Goal: Register for event/course

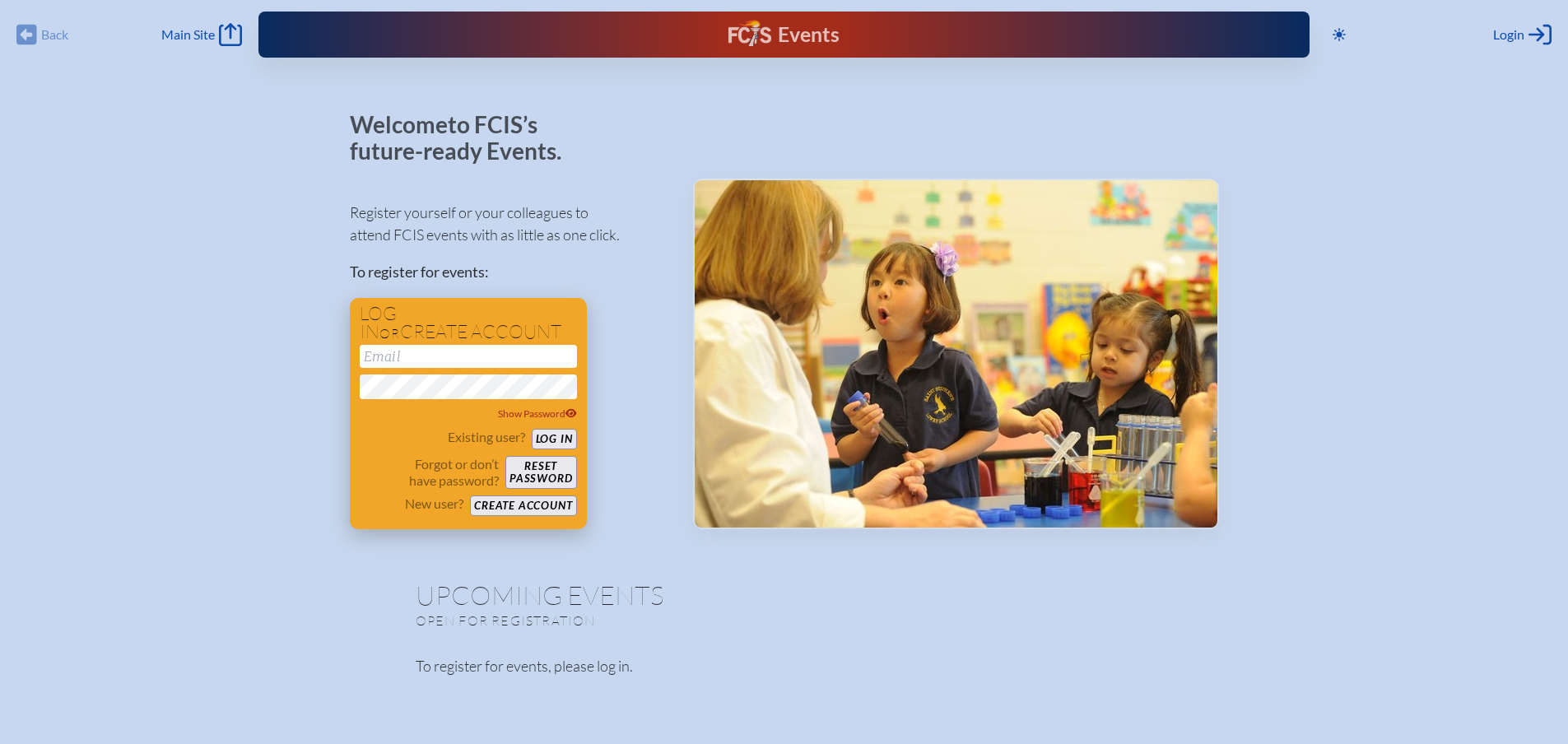
click at [484, 356] on input "email" at bounding box center [468, 355] width 217 height 23
click at [508, 502] on button "Create account" at bounding box center [523, 505] width 106 height 21
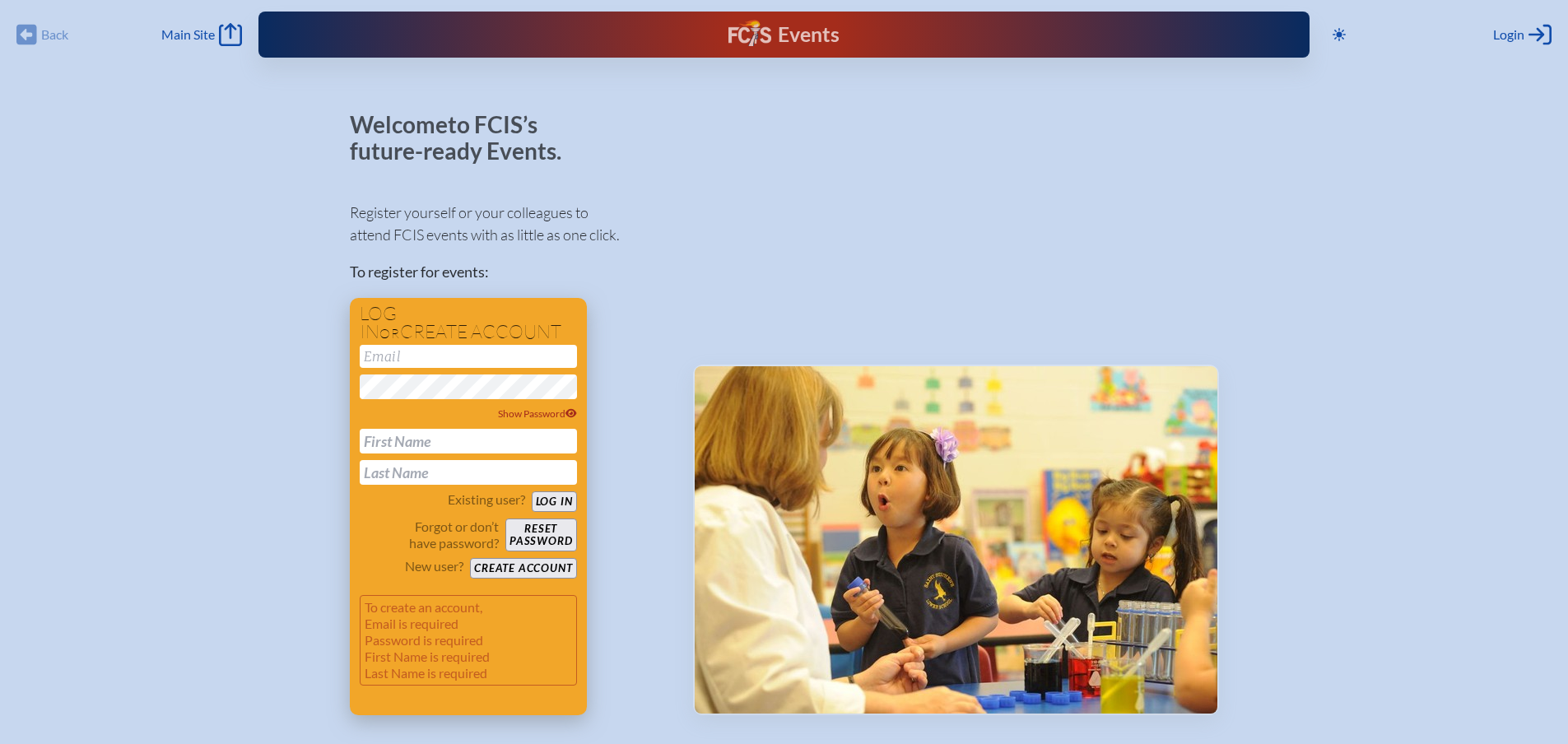
click at [454, 360] on input "email" at bounding box center [468, 355] width 217 height 23
type input "[EMAIL_ADDRESS][DOMAIN_NAME]"
click at [405, 435] on input "text" at bounding box center [468, 441] width 217 height 25
type input "[PERSON_NAME]"
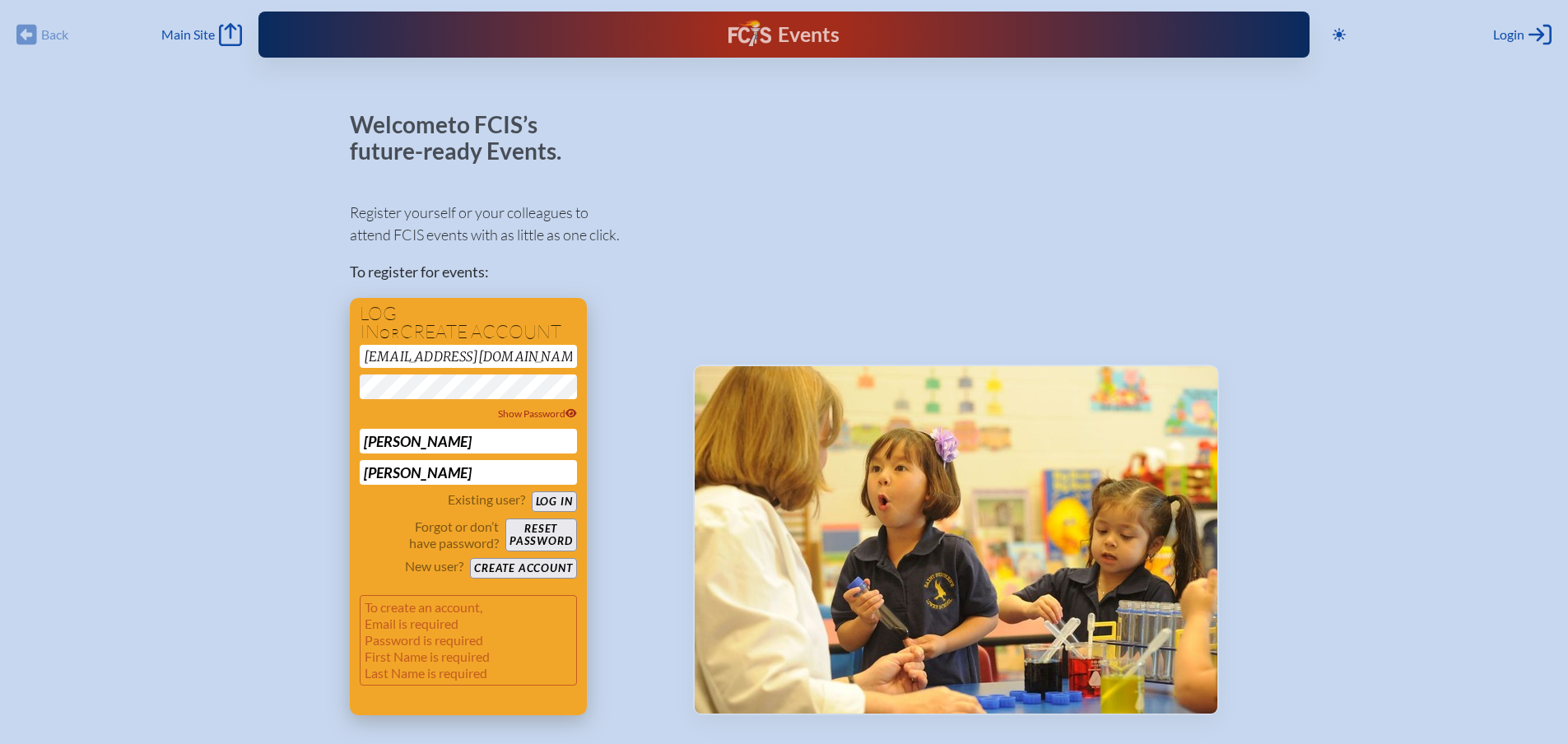
click at [512, 560] on button "Create account" at bounding box center [523, 568] width 106 height 21
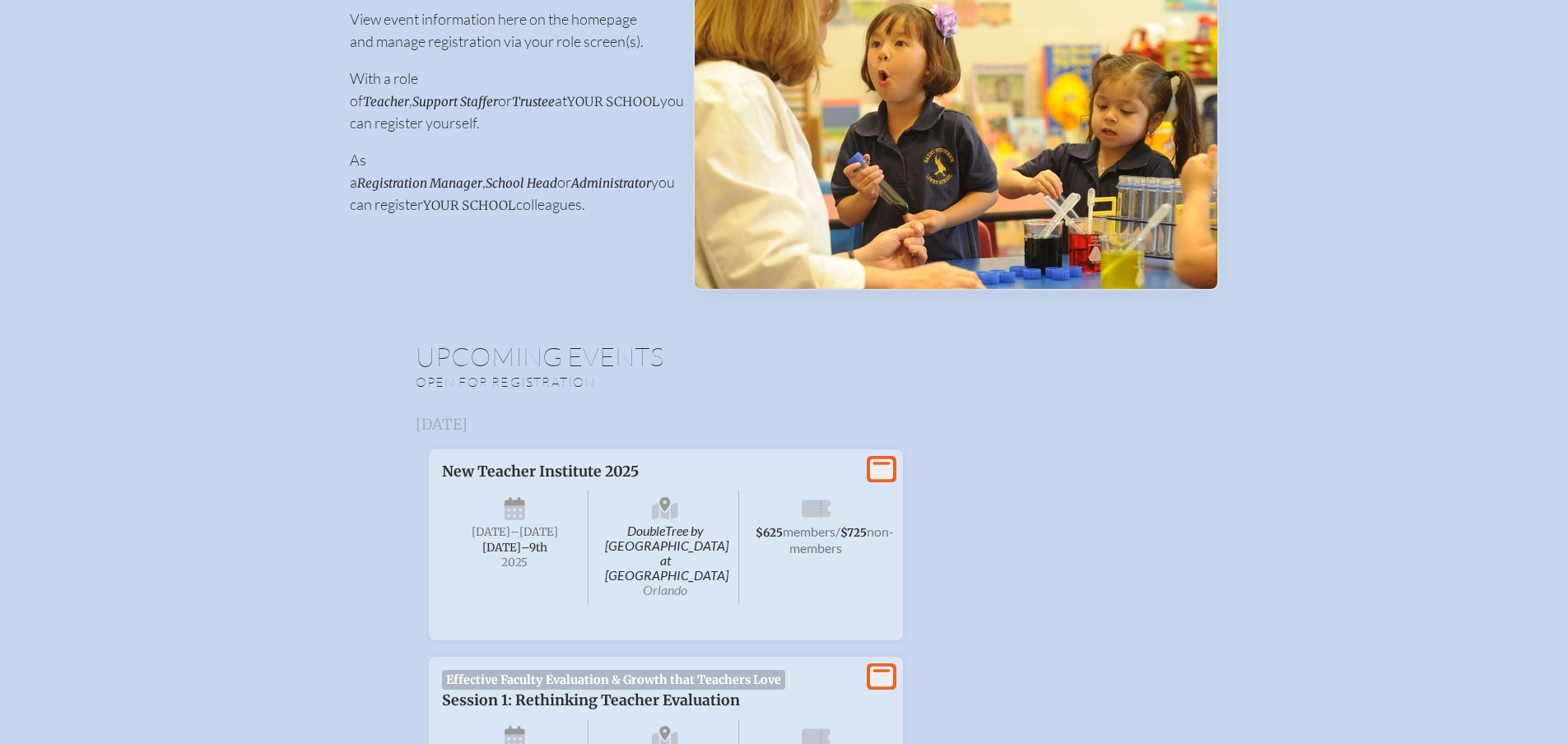
scroll to position [329, 0]
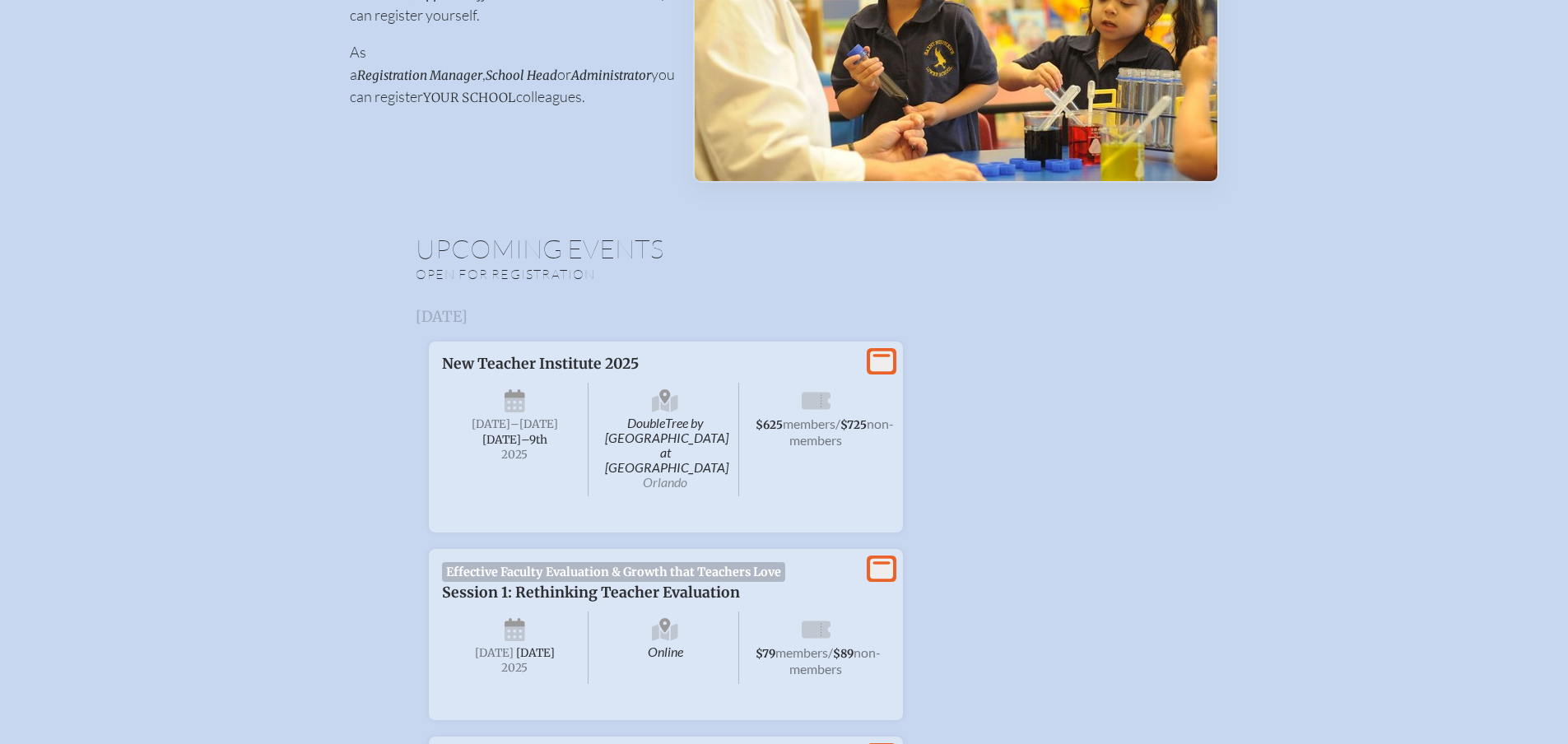
click at [799, 431] on span "members" at bounding box center [809, 422] width 53 height 15
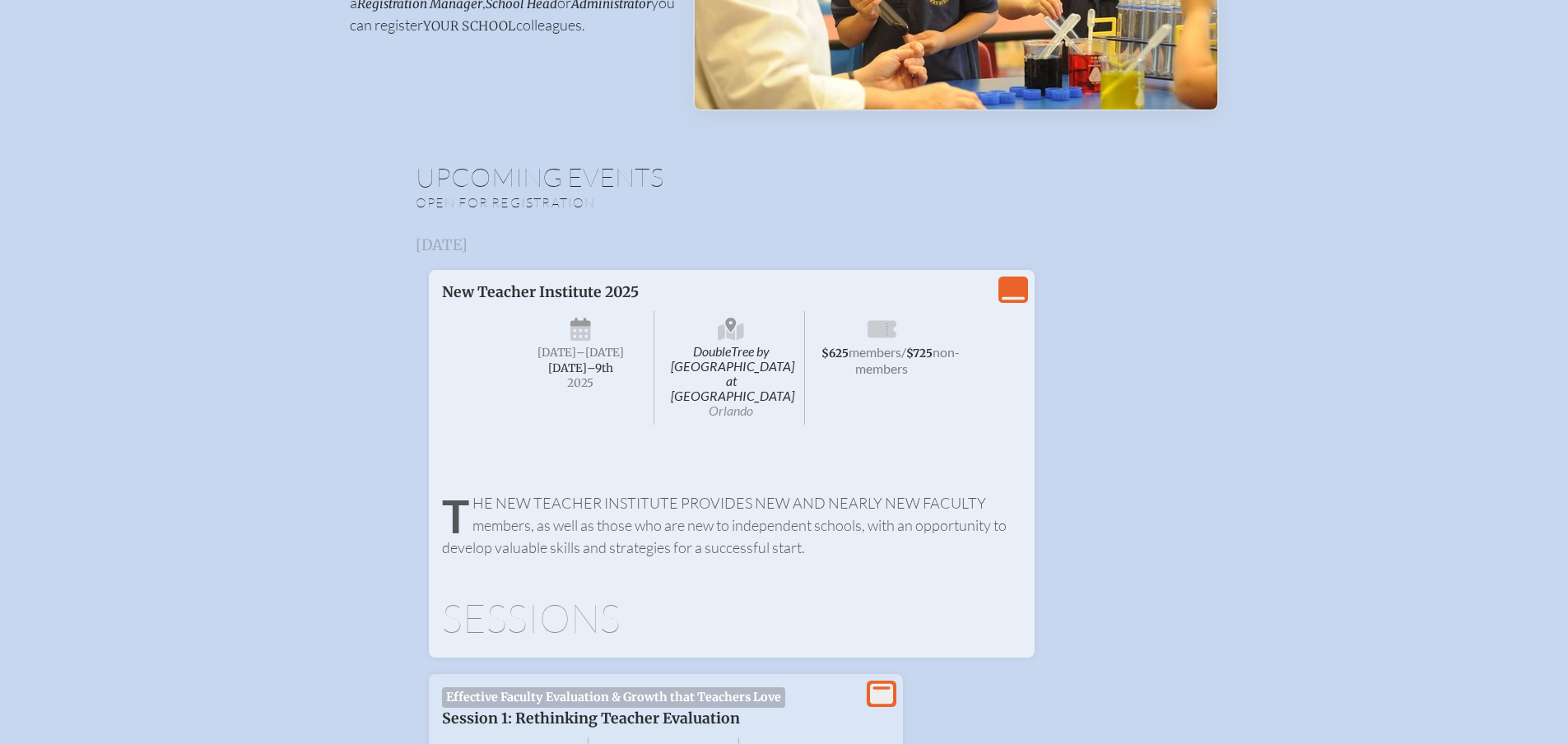
scroll to position [493, 0]
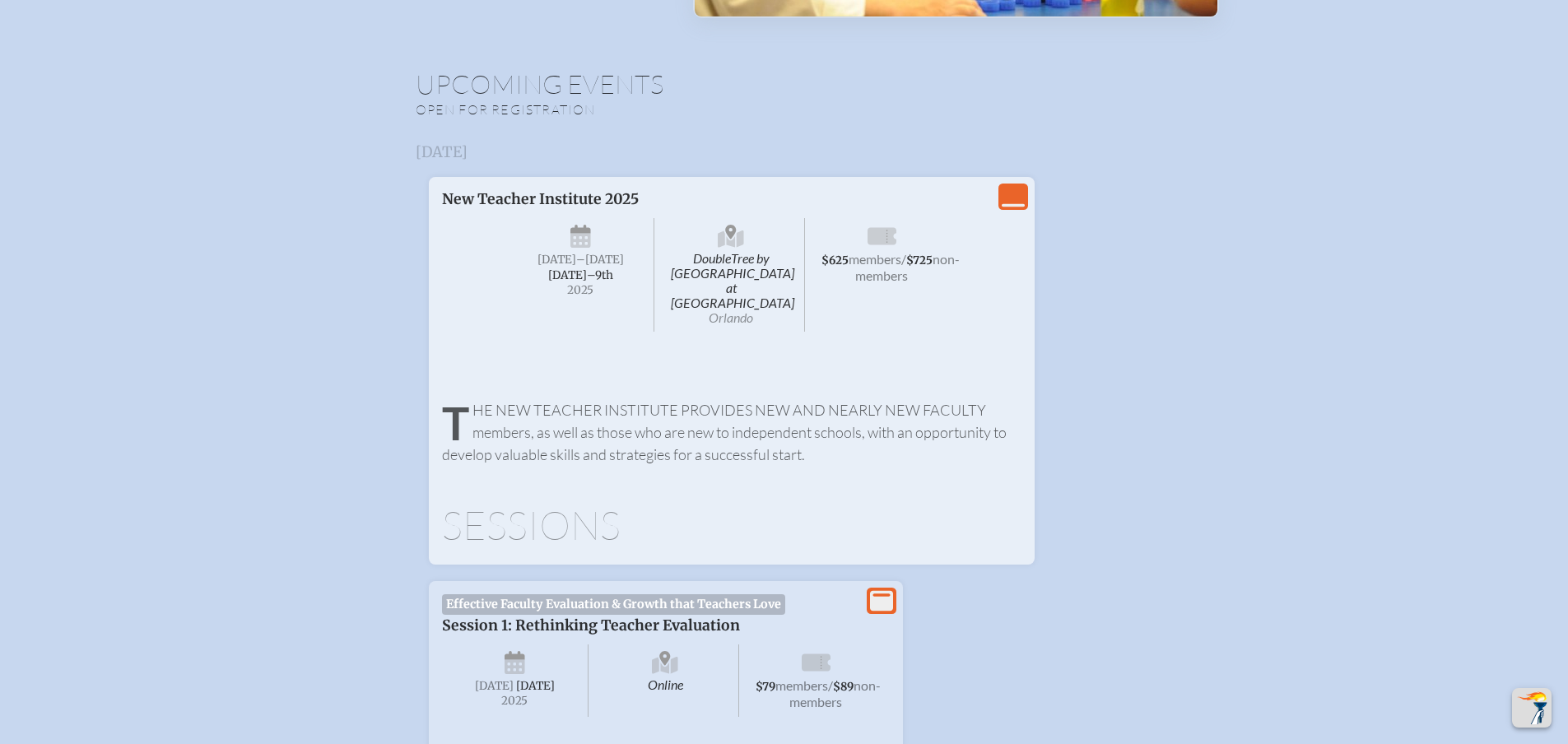
click at [1010, 193] on icon "View Less" at bounding box center [1013, 196] width 23 height 23
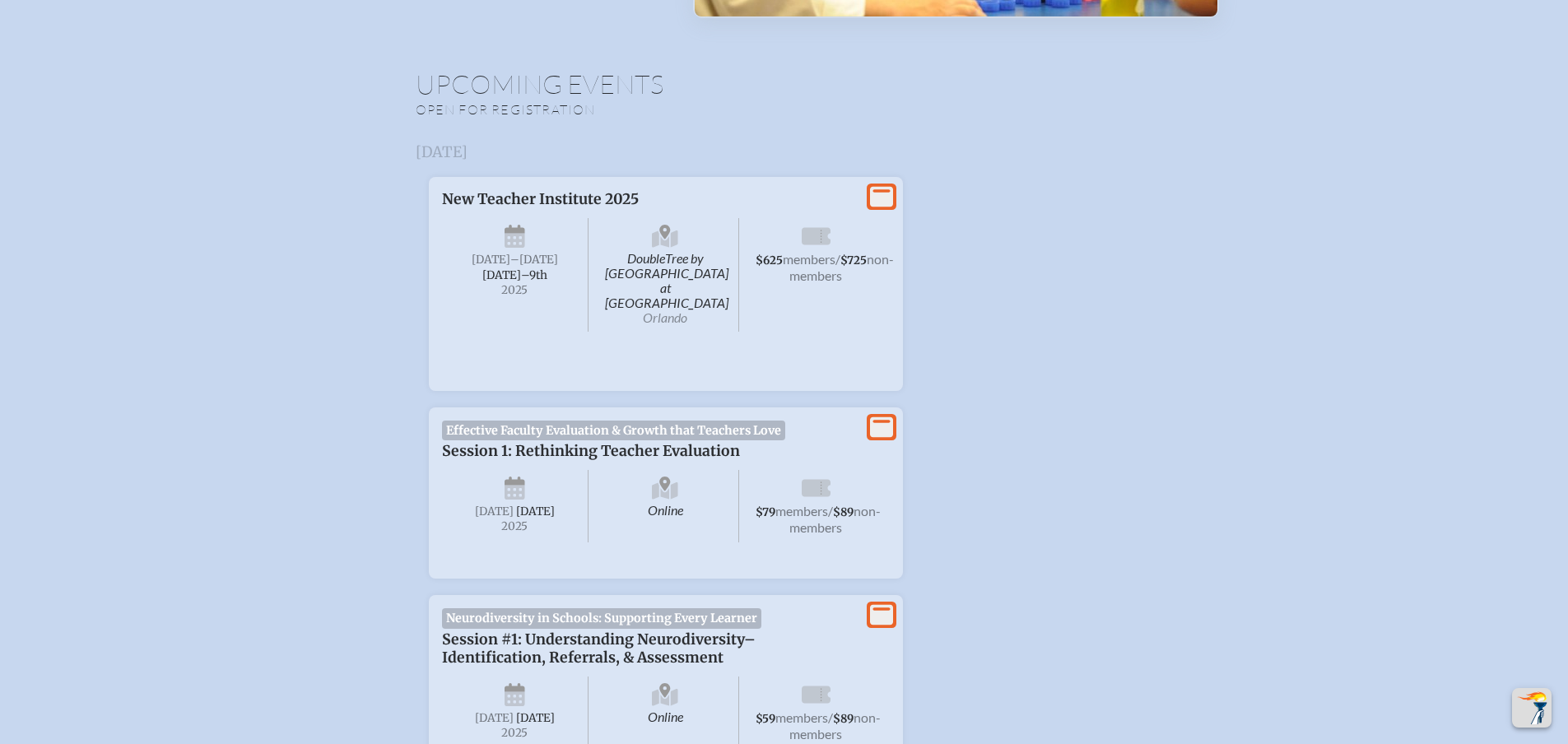
scroll to position [658, 0]
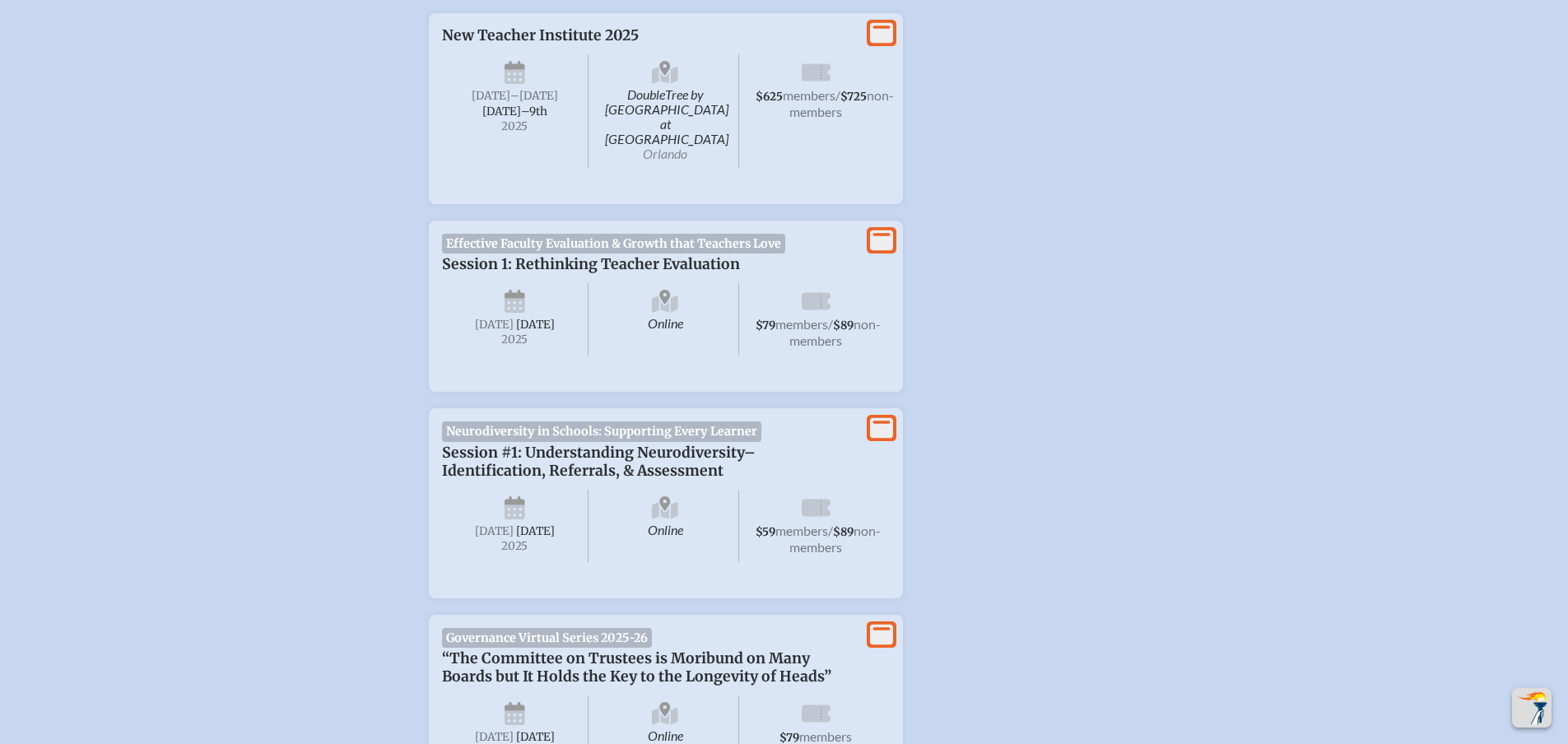
click at [882, 99] on span "$625 members / $725 non-members" at bounding box center [816, 111] width 147 height 114
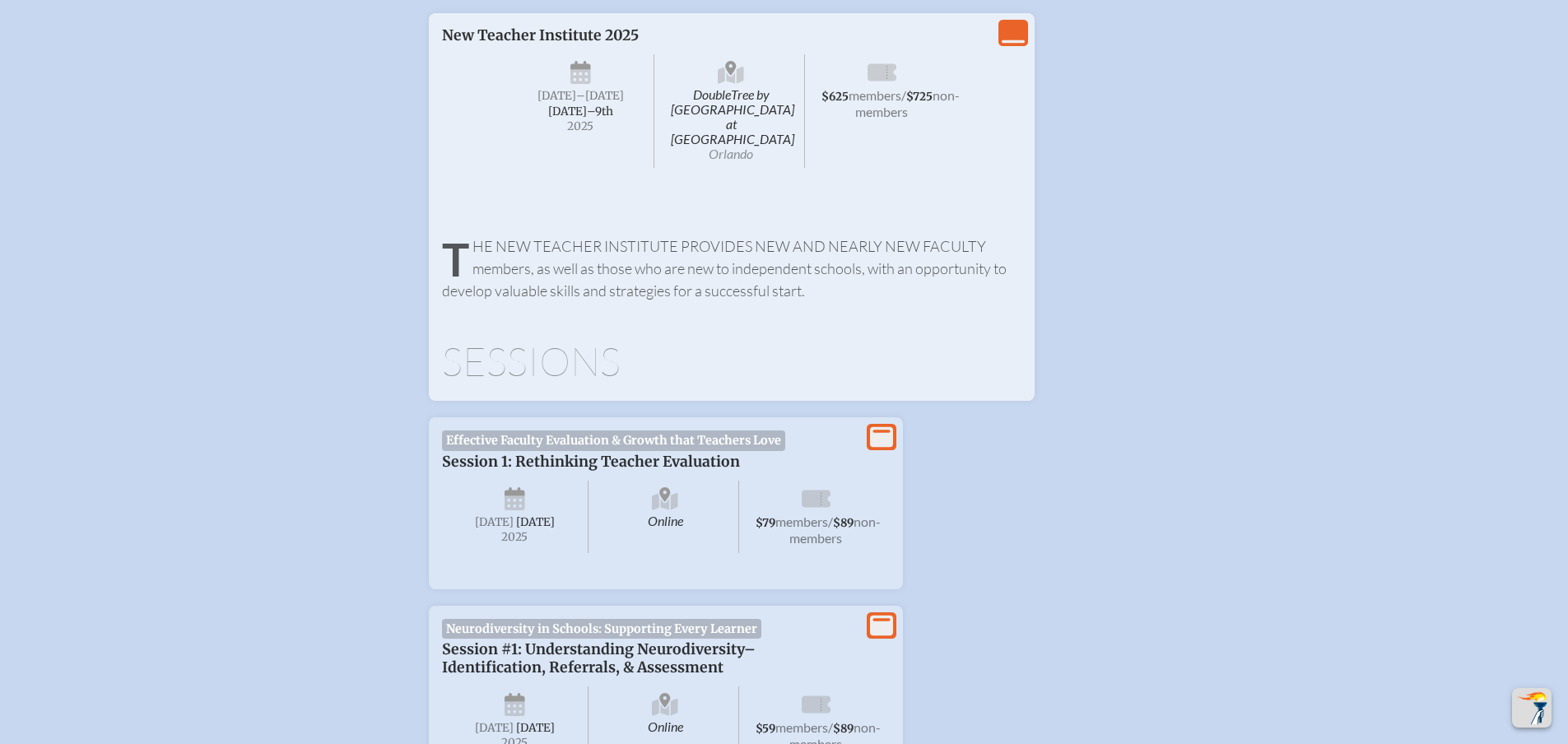
click at [824, 142] on span "$625 members / $725 non-members" at bounding box center [882, 111] width 147 height 114
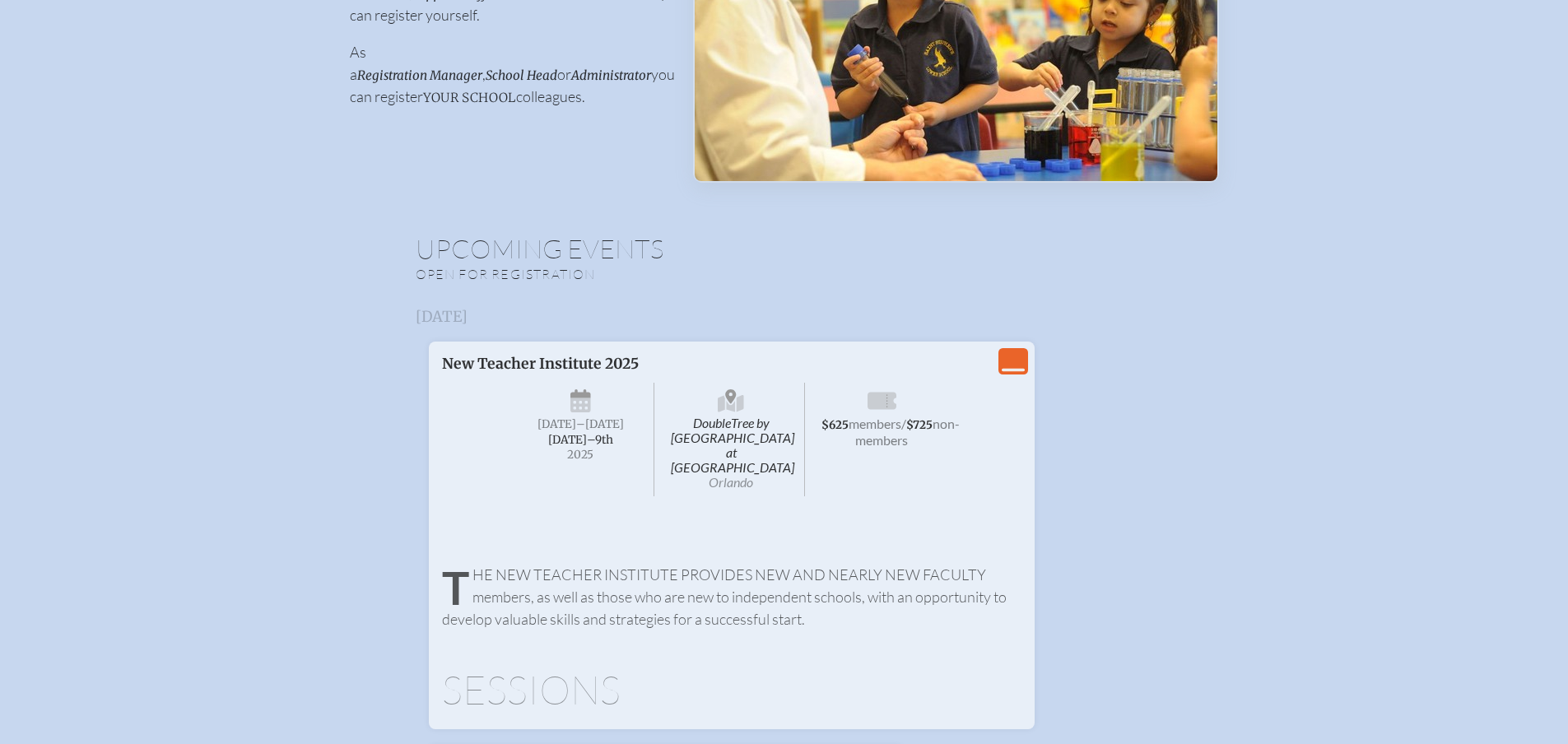
click at [883, 426] on span "members" at bounding box center [875, 422] width 53 height 15
click at [1003, 356] on icon "View Less" at bounding box center [1013, 361] width 23 height 23
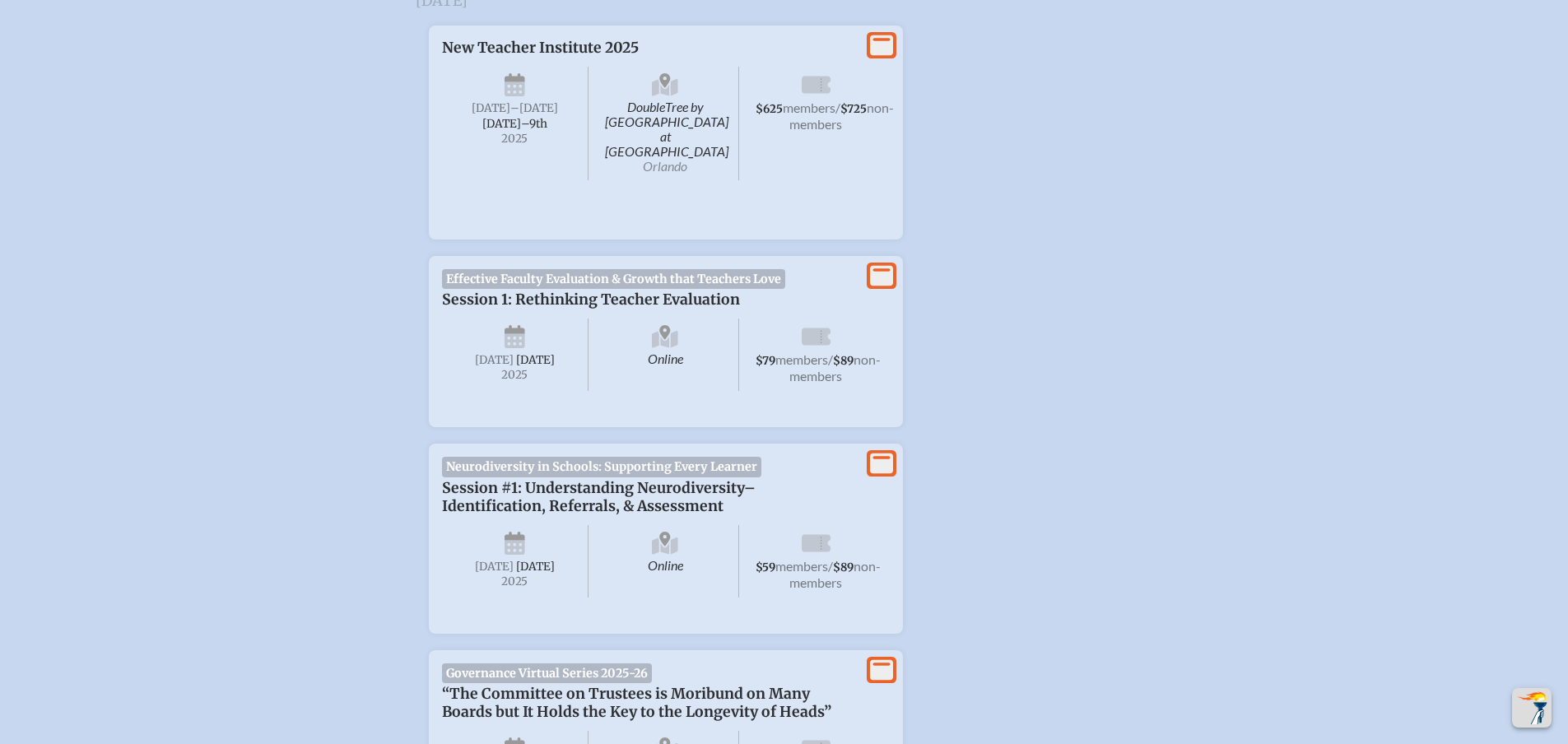
scroll to position [658, 0]
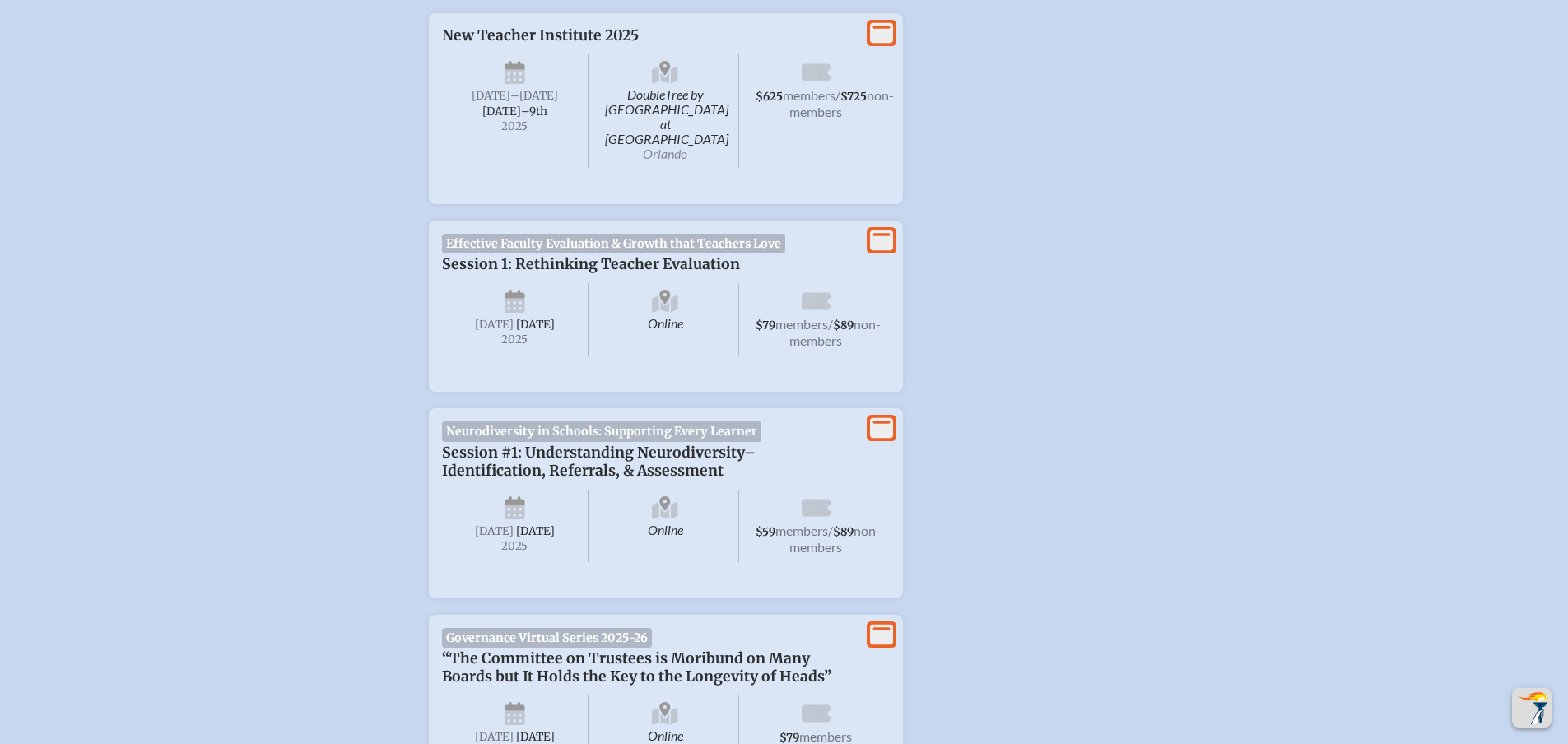
click at [620, 134] on span "DoubleTree by Hilton Hotel Orlando at SeaWorld Orlando" at bounding box center [665, 111] width 147 height 114
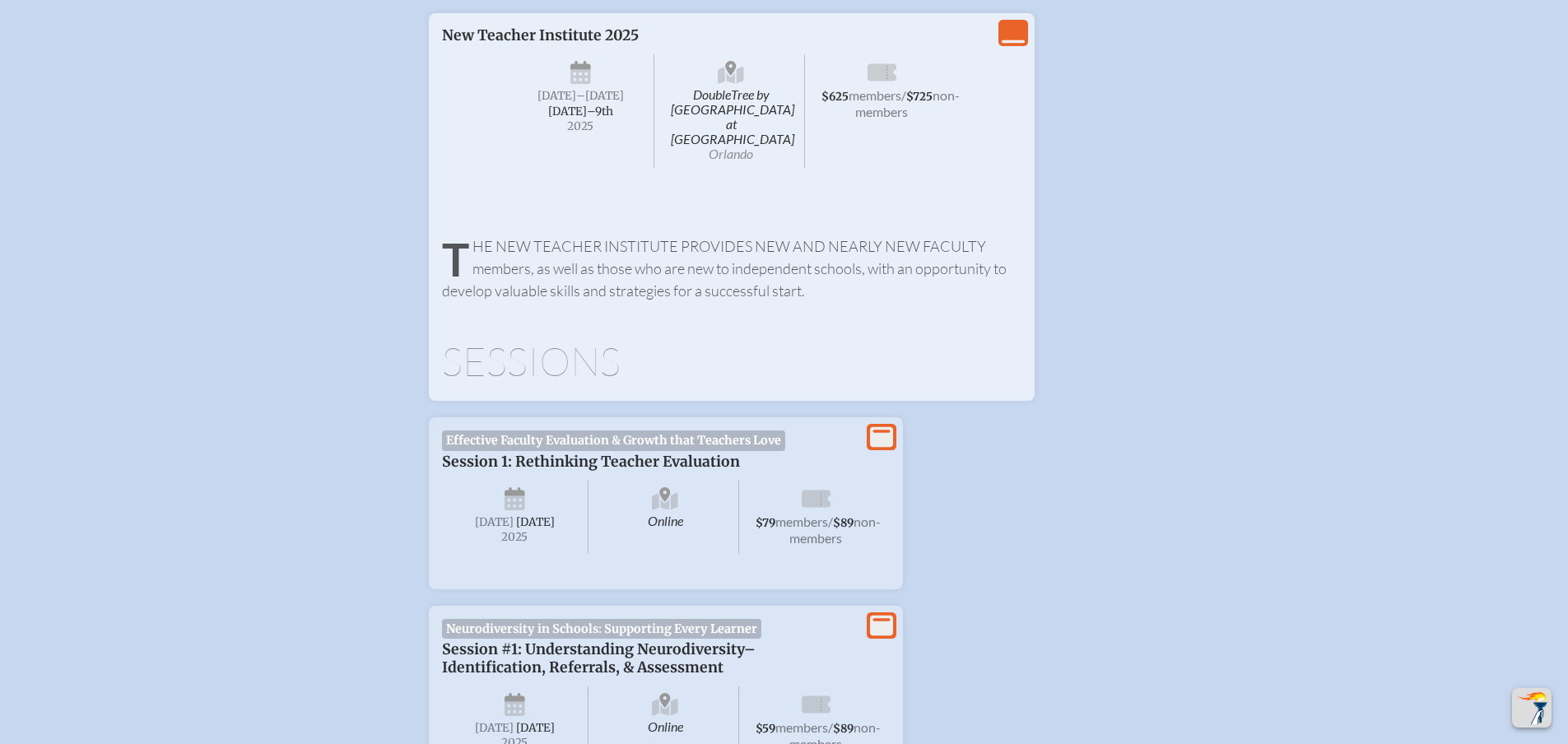
click at [620, 134] on span "Sunday –Tuesday , September 7th–⁠9th , 2025" at bounding box center [582, 111] width 147 height 114
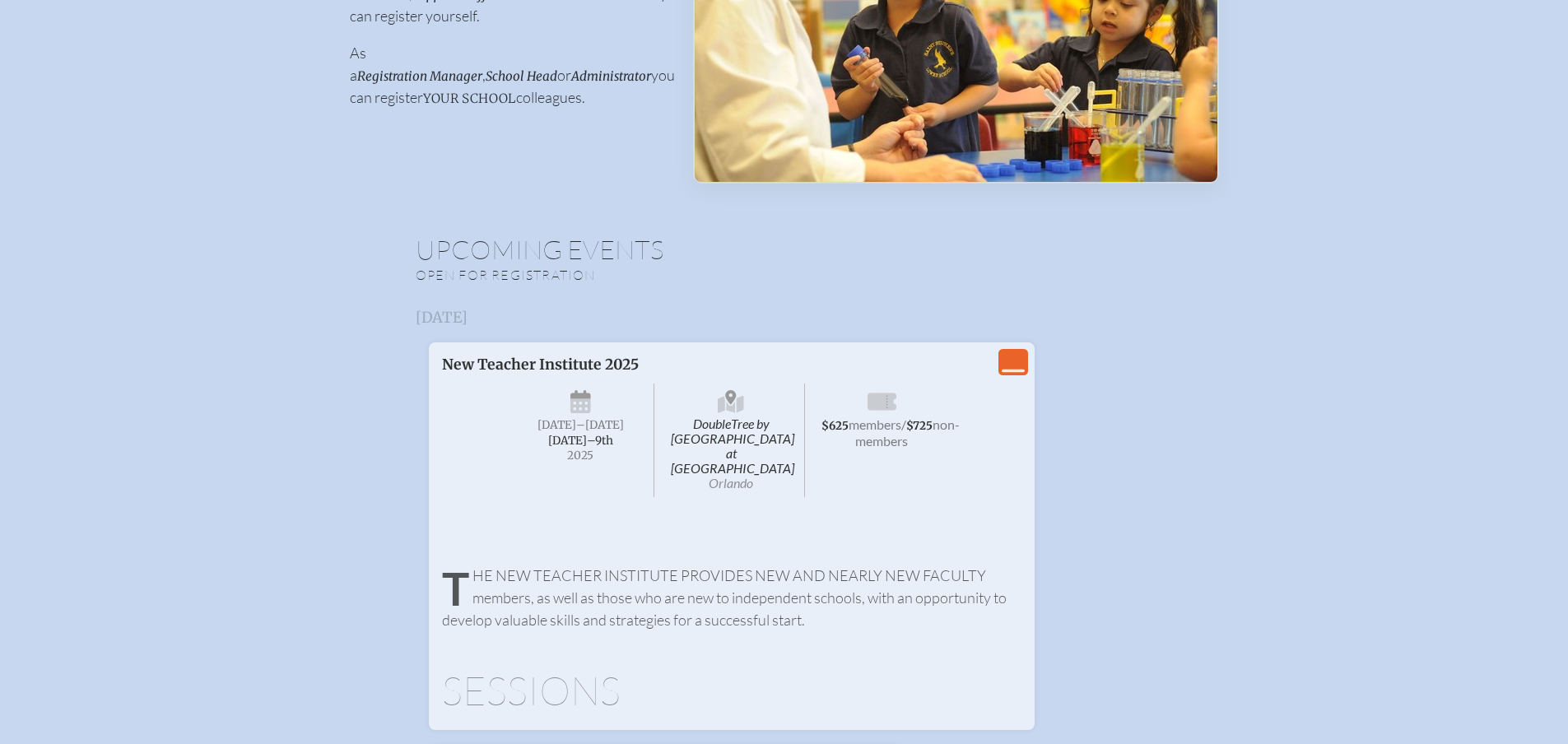
scroll to position [0, 0]
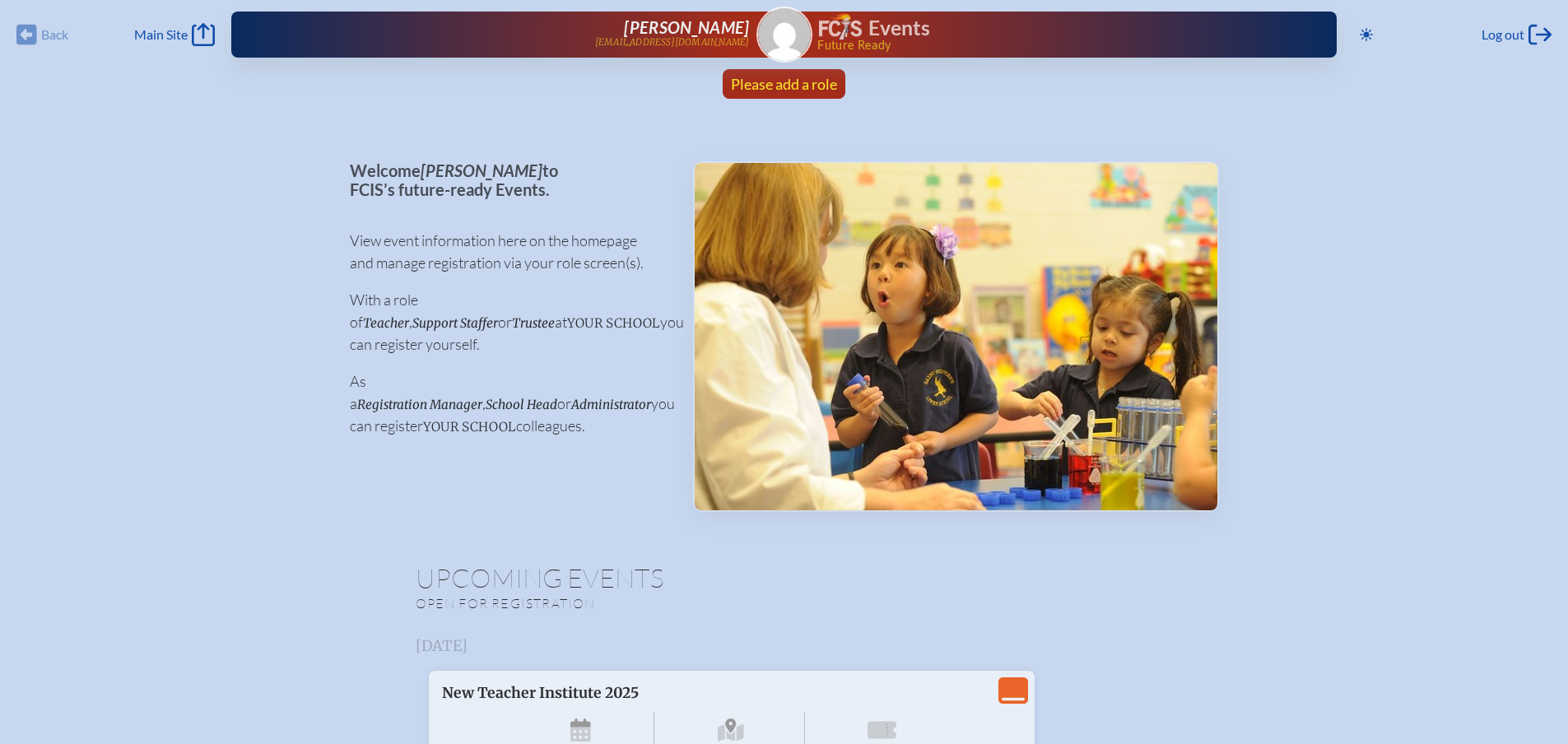
click at [782, 78] on span "Please add a role" at bounding box center [784, 84] width 106 height 18
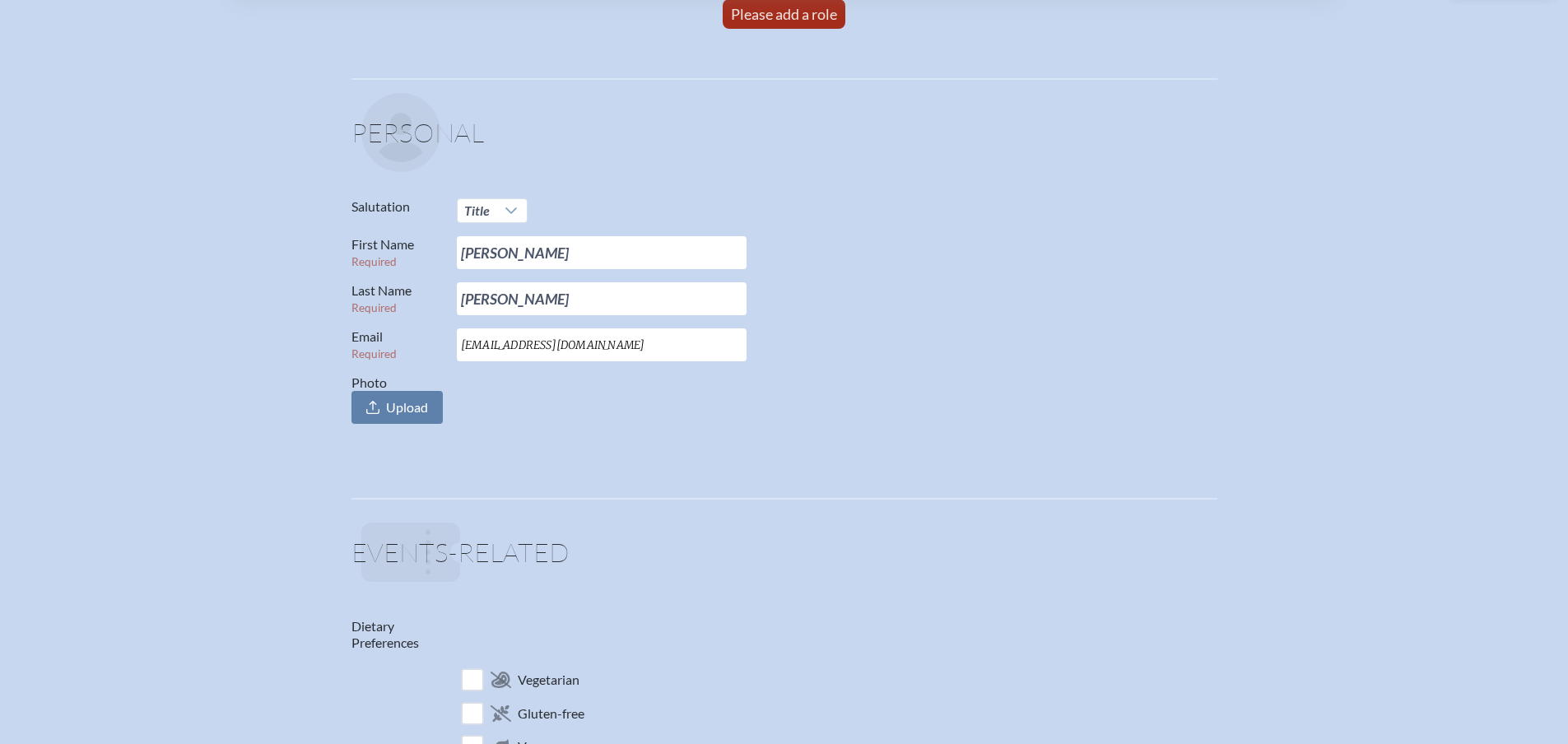
scroll to position [164, 0]
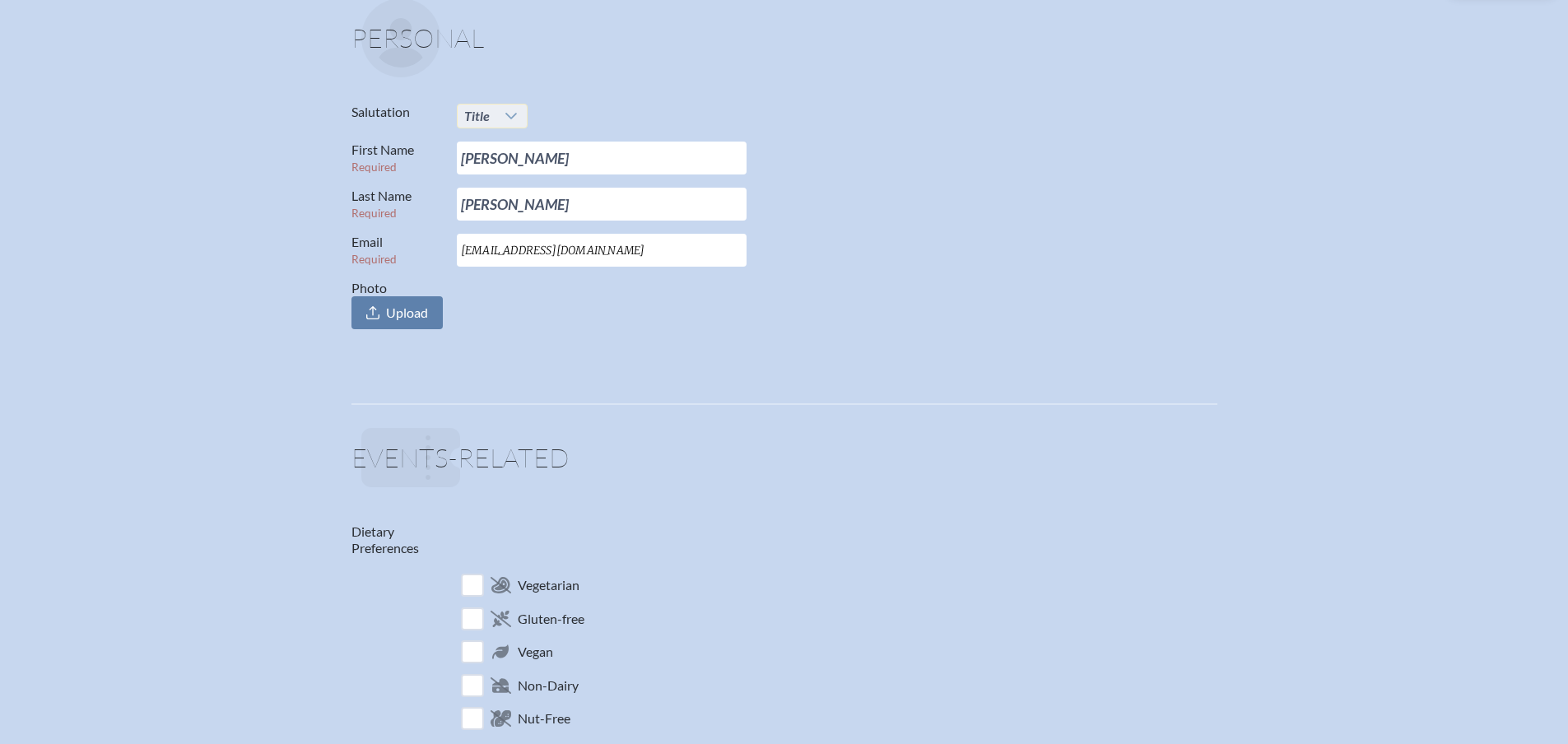
click at [514, 113] on icon at bounding box center [511, 115] width 13 height 13
click at [500, 171] on li "Mrs." at bounding box center [493, 169] width 71 height 23
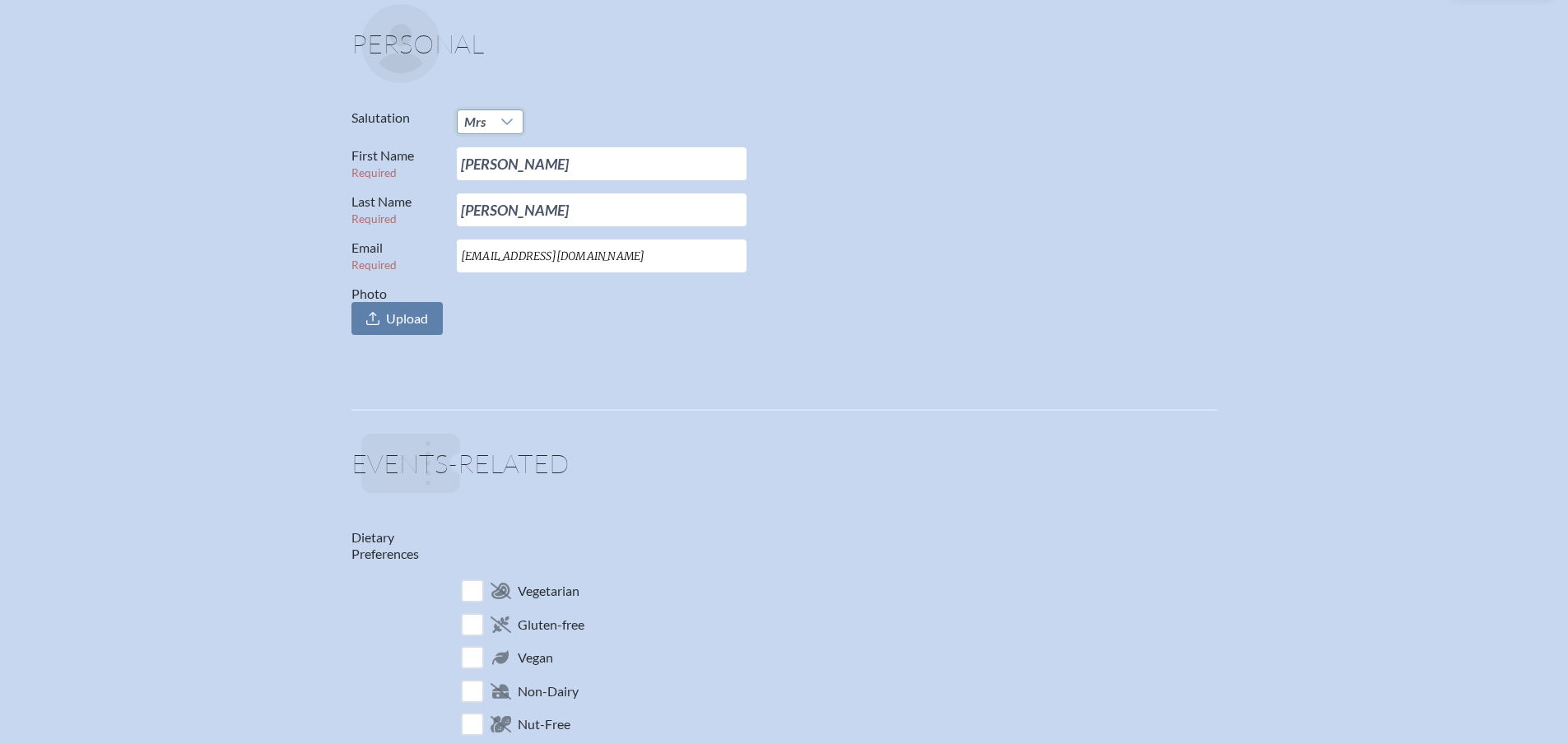
scroll to position [0, 0]
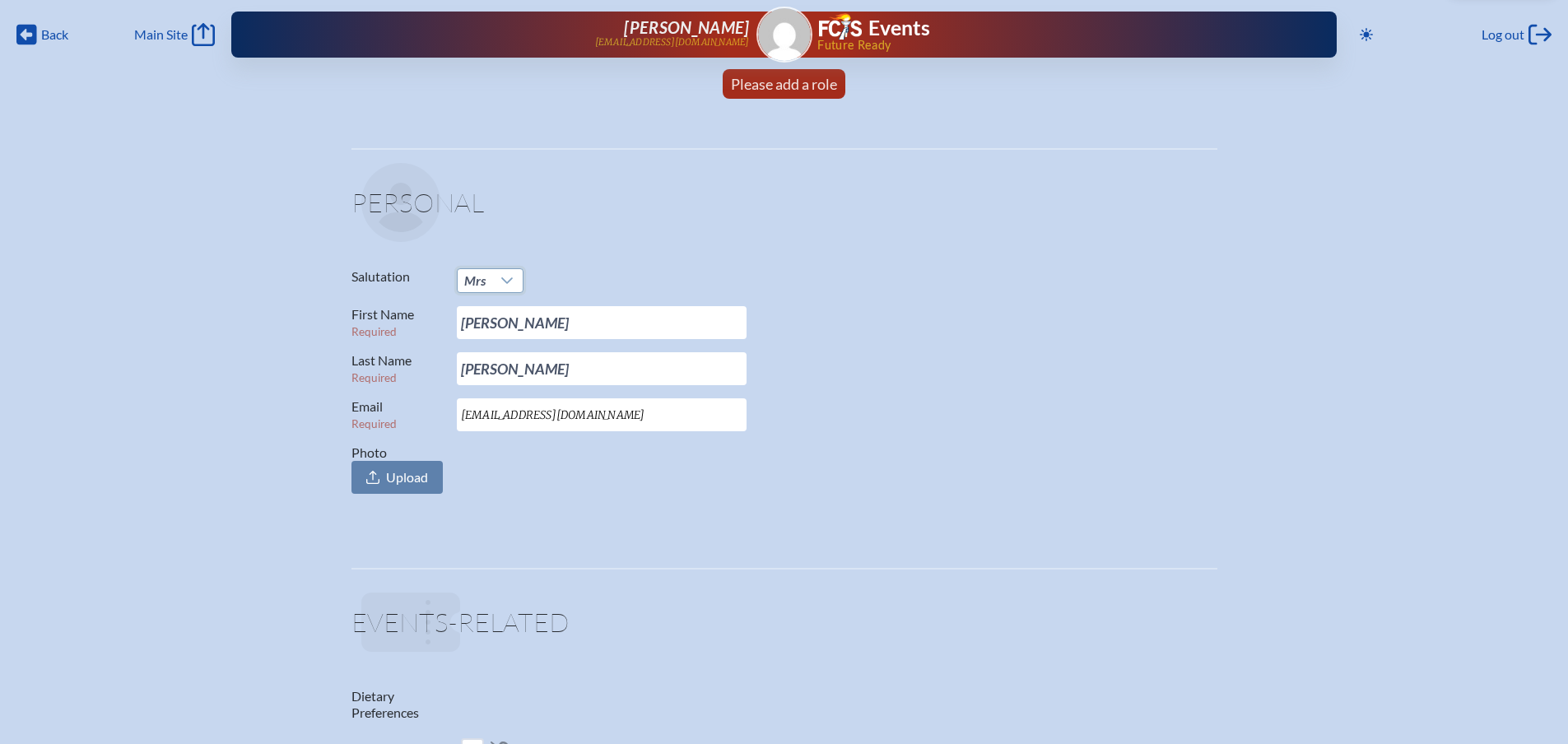
click at [15, 22] on div "Back Back Main Site Main Site Toggle to Dark Mode Log out Log out Diane LeBeau …" at bounding box center [784, 29] width 1548 height 59
click at [31, 32] on icon at bounding box center [26, 35] width 21 height 21
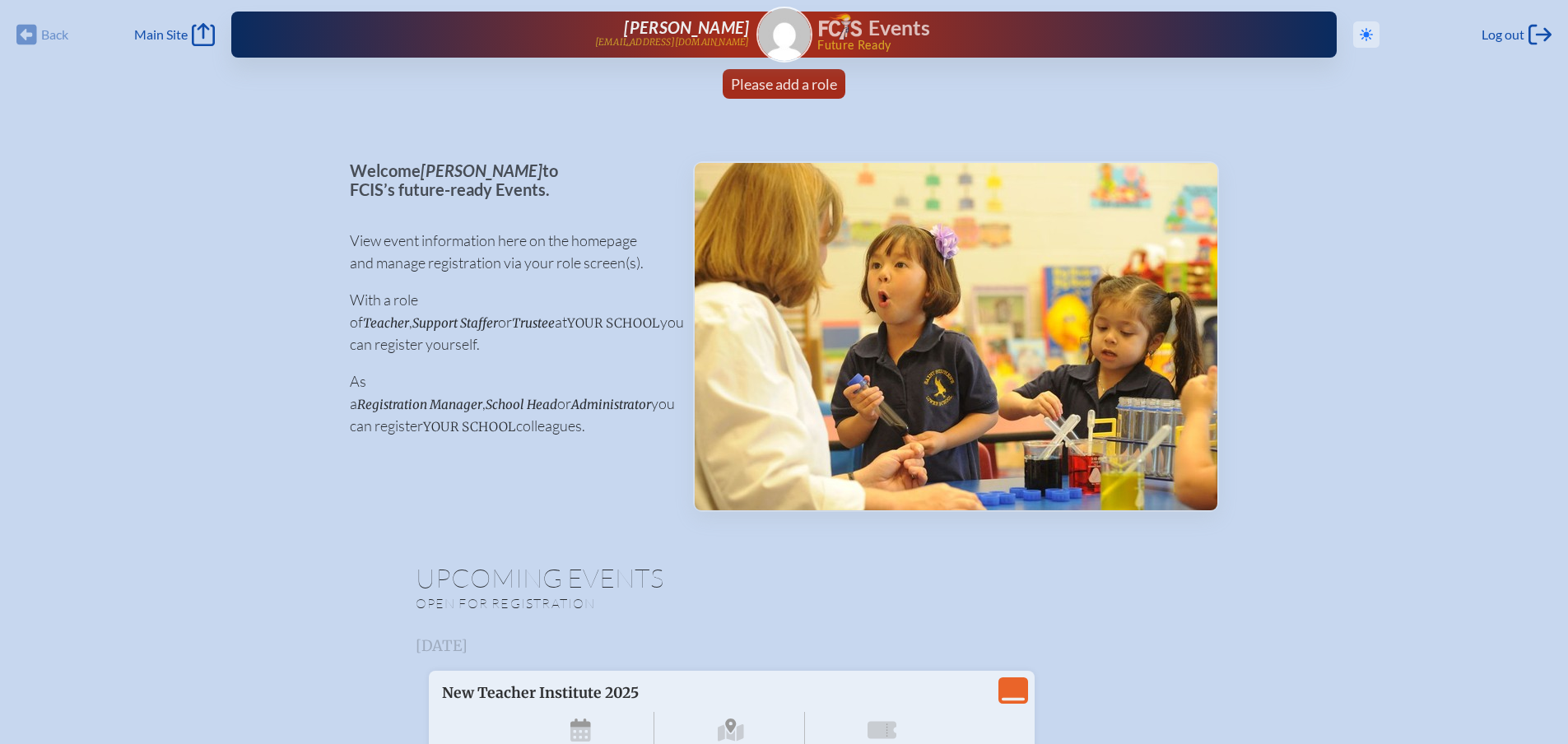
click at [1360, 35] on icon at bounding box center [1366, 35] width 13 height 13
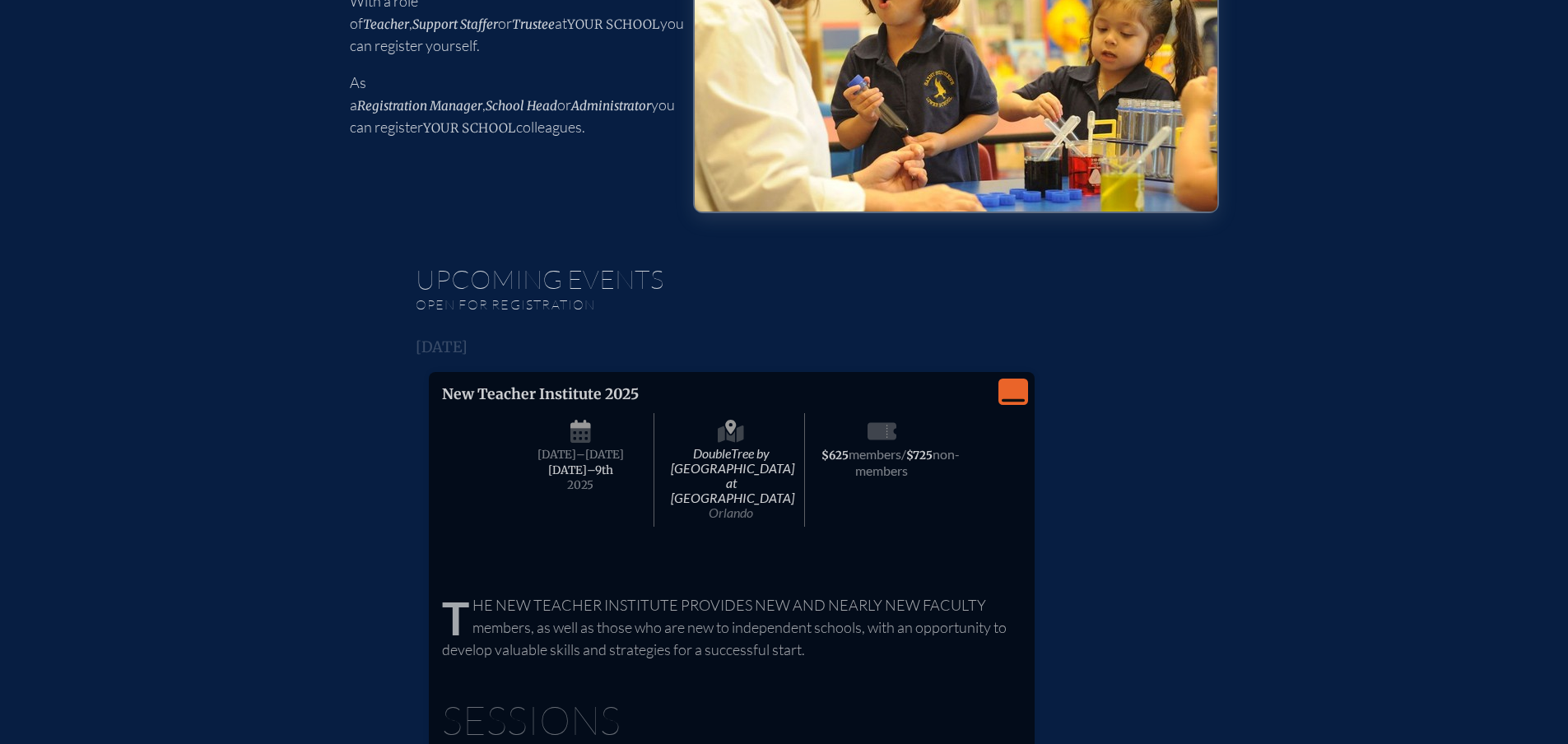
scroll to position [329, 0]
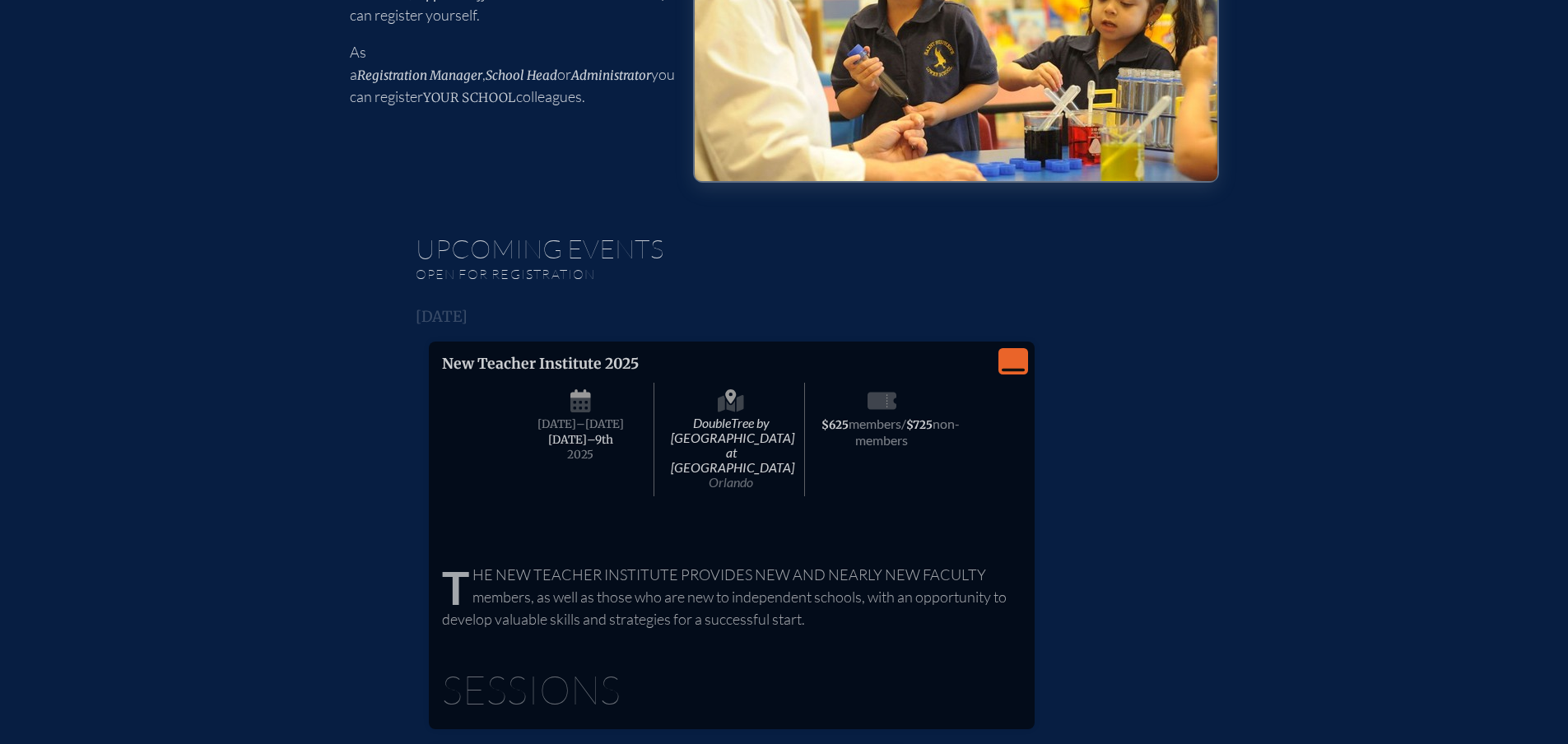
click at [731, 388] on span "DoubleTree by Hilton Hotel Orlando at SeaWorld Orlando" at bounding box center [732, 439] width 147 height 114
click at [773, 415] on span "DoubleTree by Hilton Hotel Orlando at SeaWorld Orlando" at bounding box center [732, 439] width 147 height 114
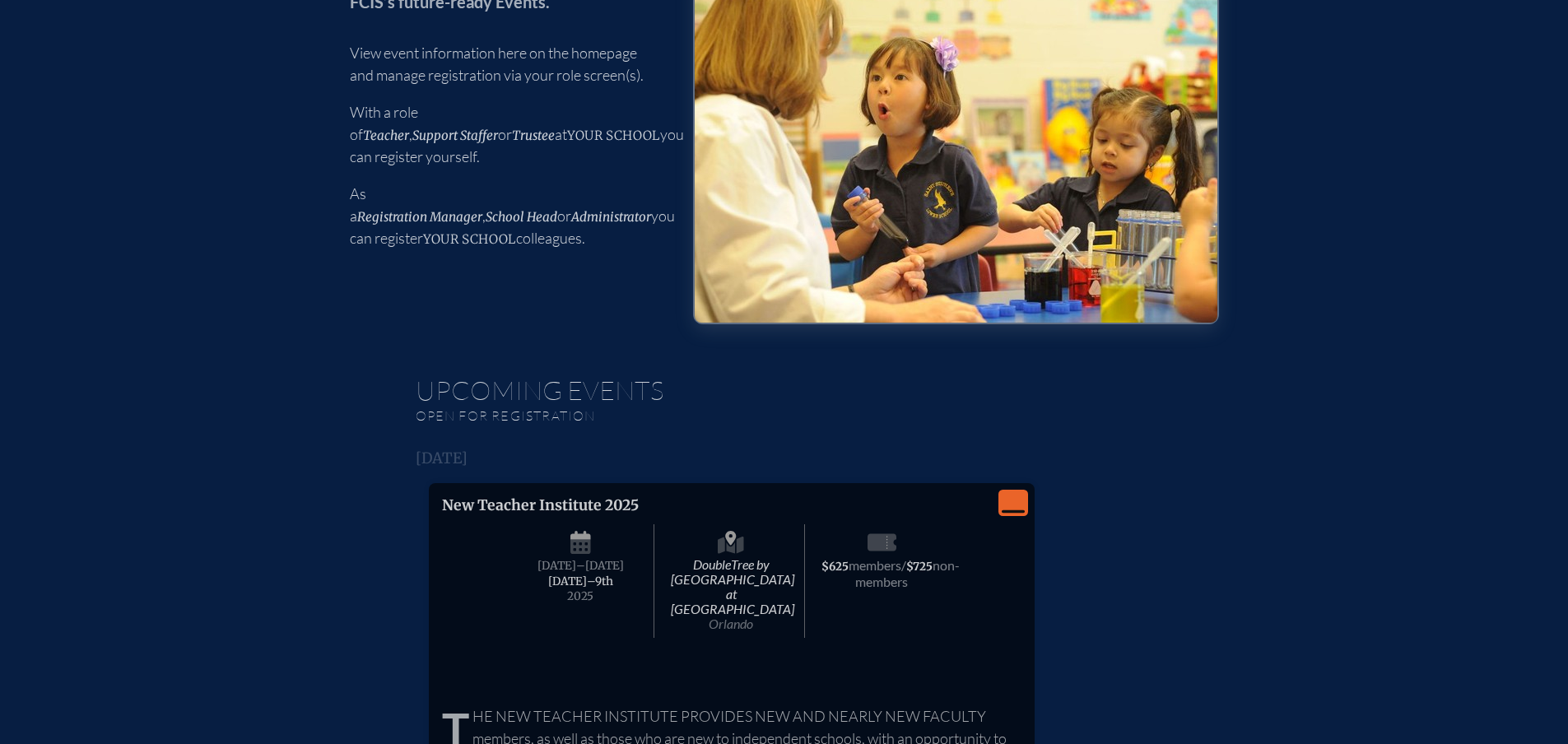
scroll to position [412, 0]
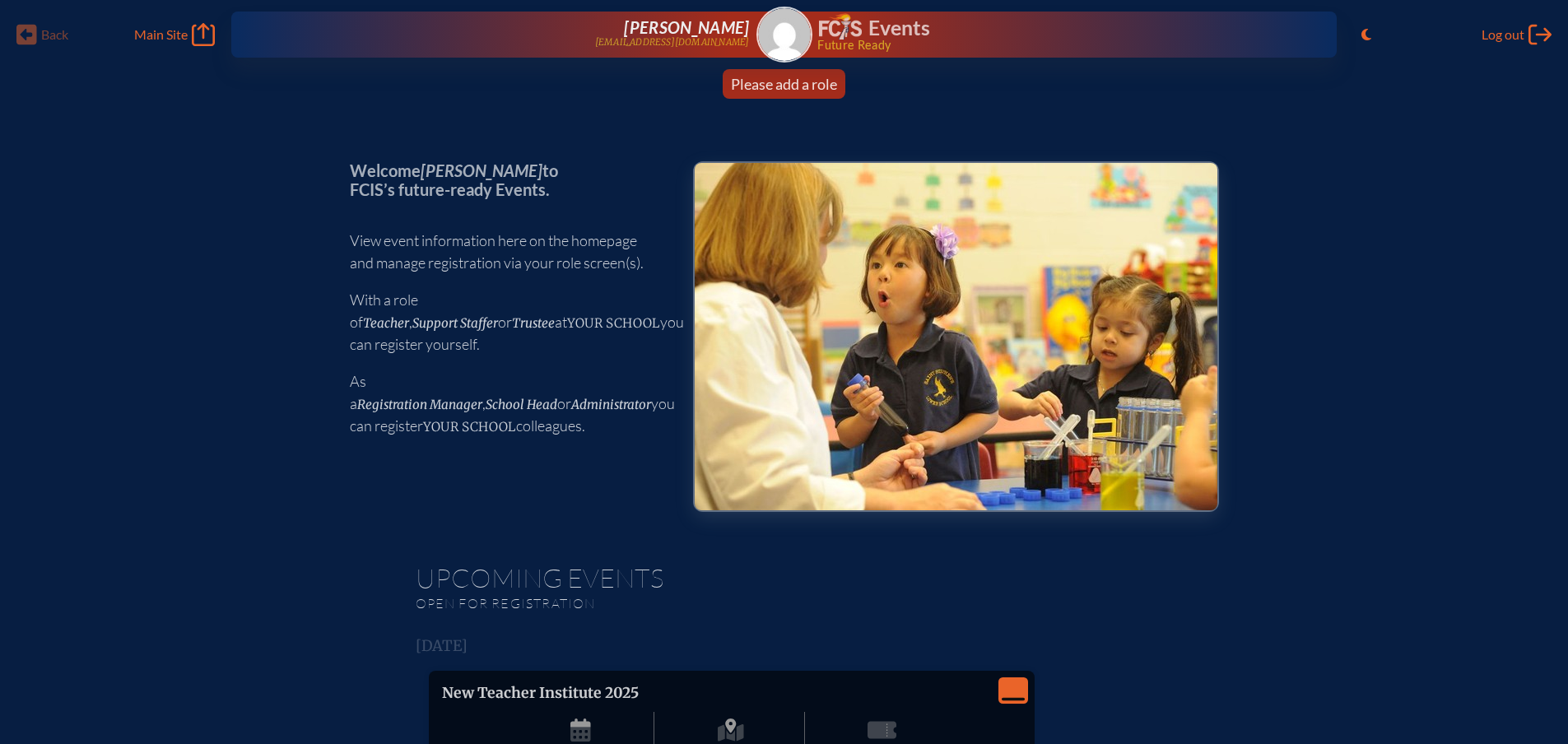
drag, startPoint x: 396, startPoint y: 189, endPoint x: 505, endPoint y: 301, distance: 156.3
click at [397, 189] on p "Welcome Diane LeBeau to FCIS’s future-ready Events." at bounding box center [508, 179] width 317 height 37
click at [513, 396] on span "School Head" at bounding box center [521, 403] width 72 height 15
click at [498, 315] on span "Support Staffer" at bounding box center [455, 322] width 85 height 15
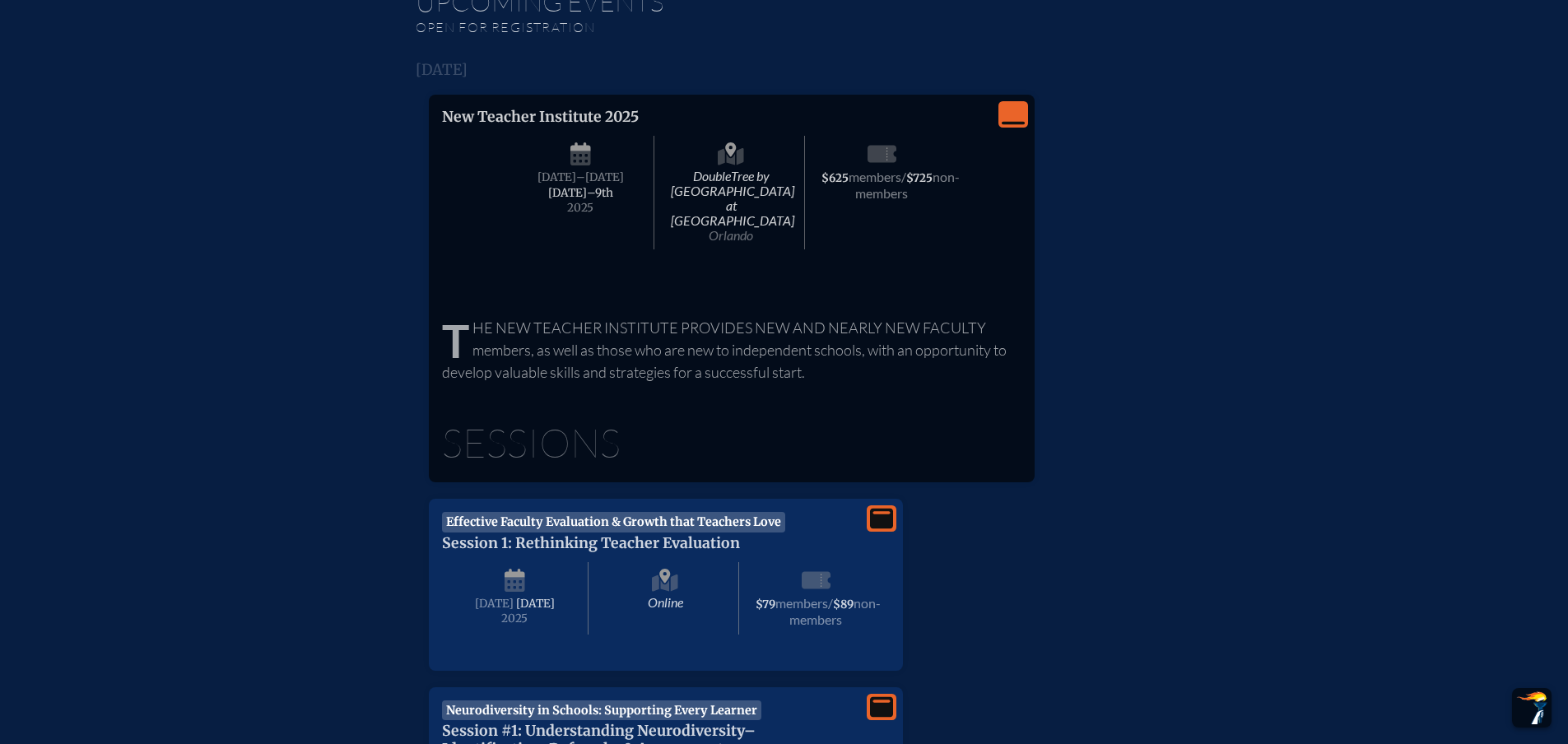
click at [869, 192] on span "non-members" at bounding box center [907, 184] width 105 height 32
click at [688, 302] on div "The New Teacher Institute provides new and nearly new faculty members, as well …" at bounding box center [732, 342] width 580 height 82
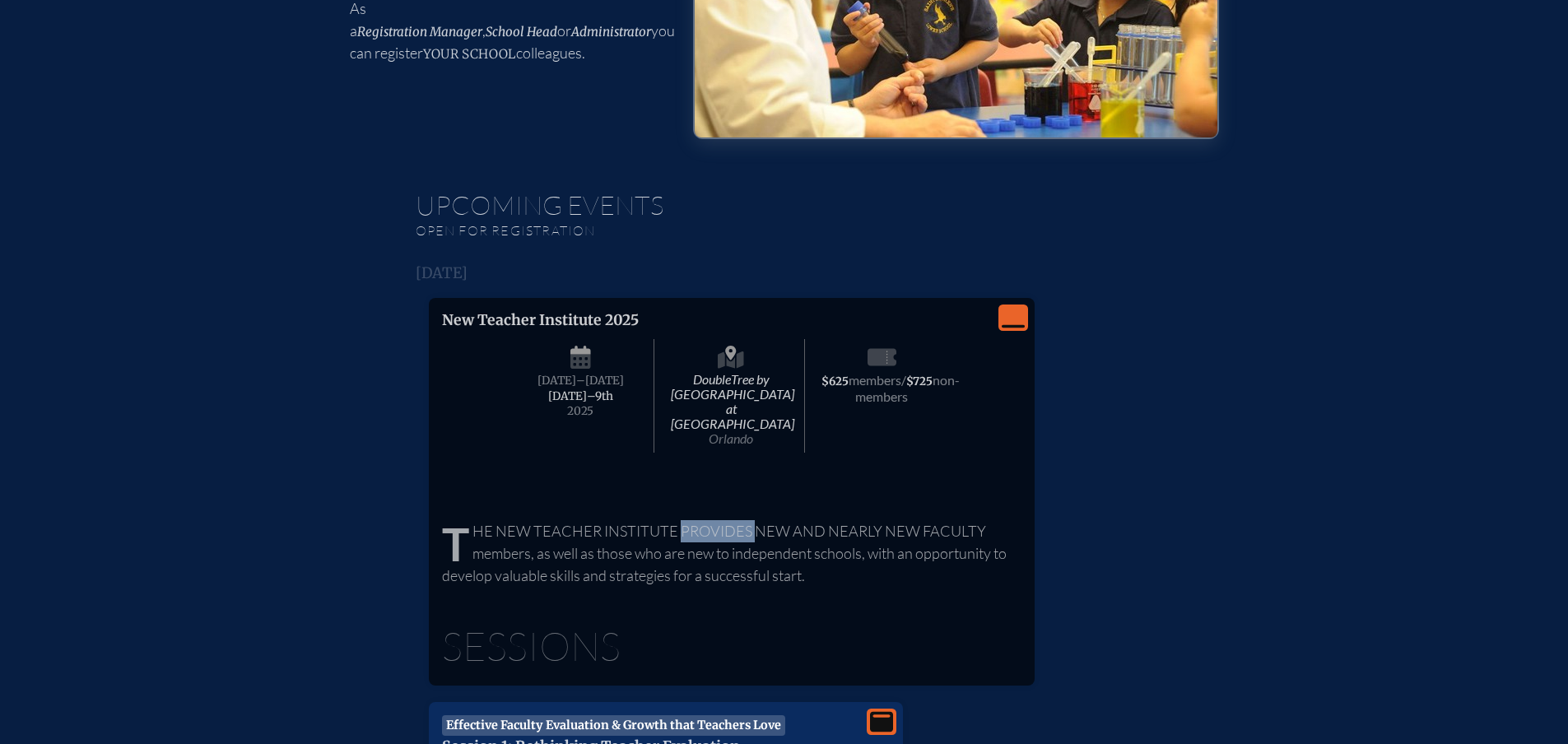
scroll to position [412, 0]
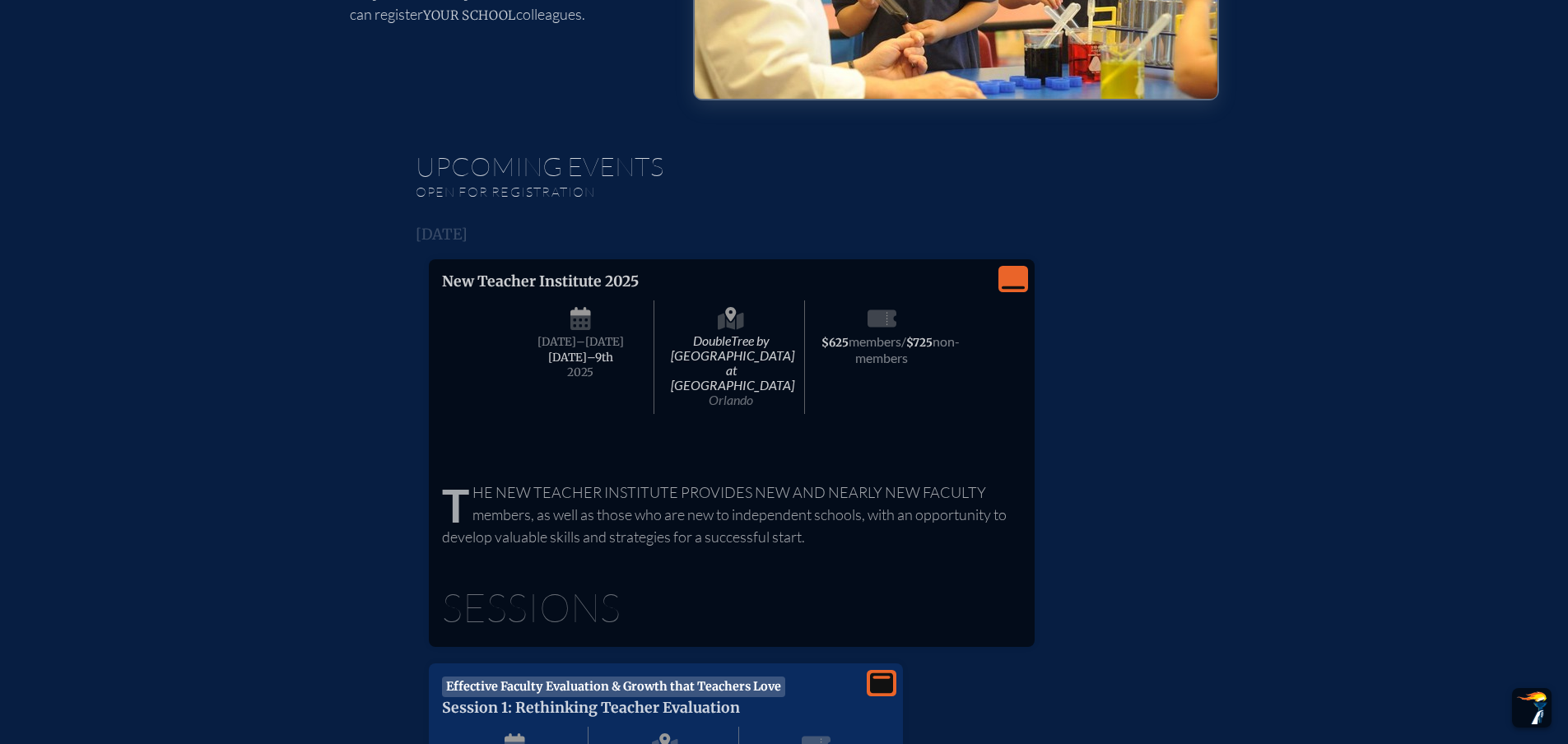
click at [742, 491] on p "The New Teacher Institute provides new and nearly new faculty members, as well …" at bounding box center [732, 514] width 580 height 66
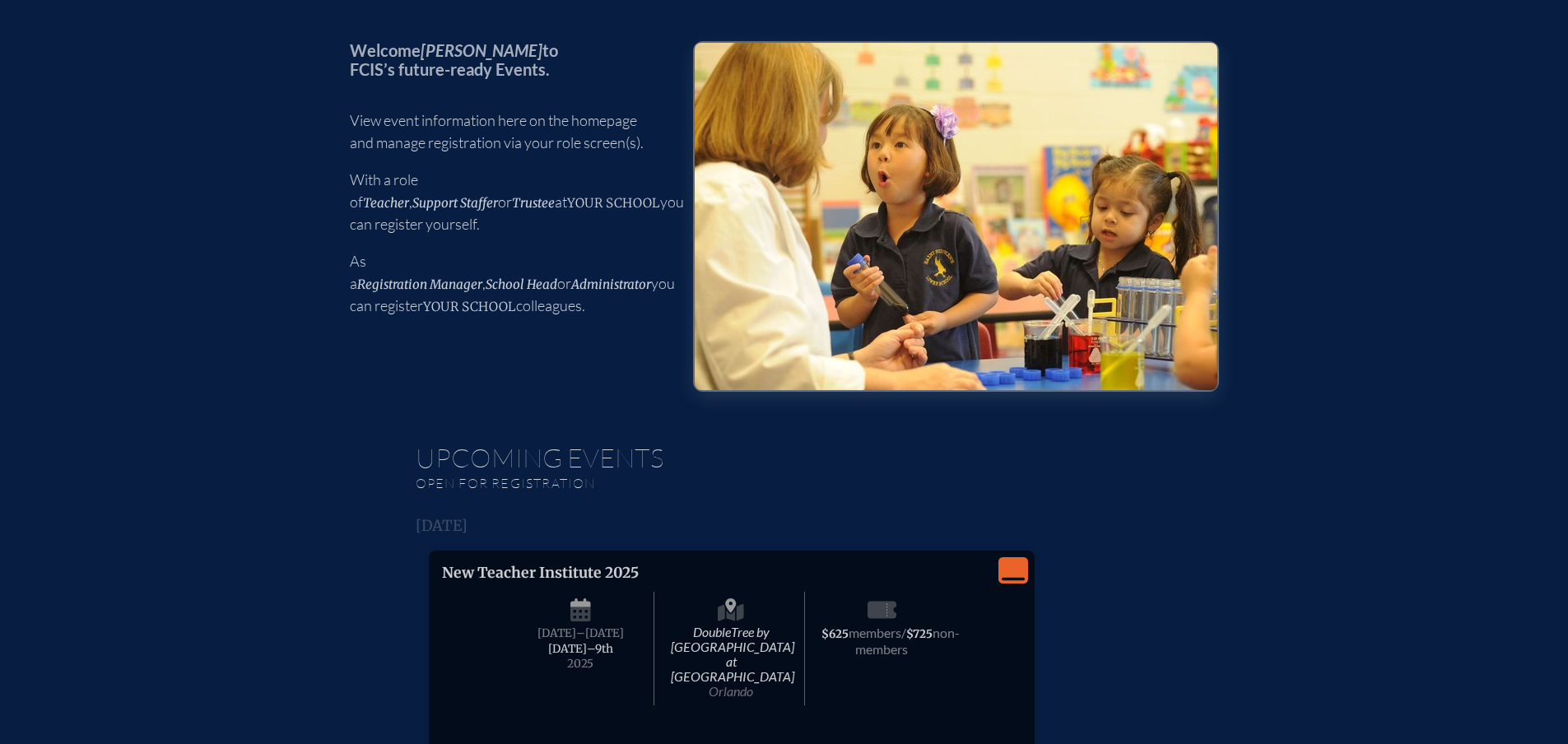
scroll to position [0, 0]
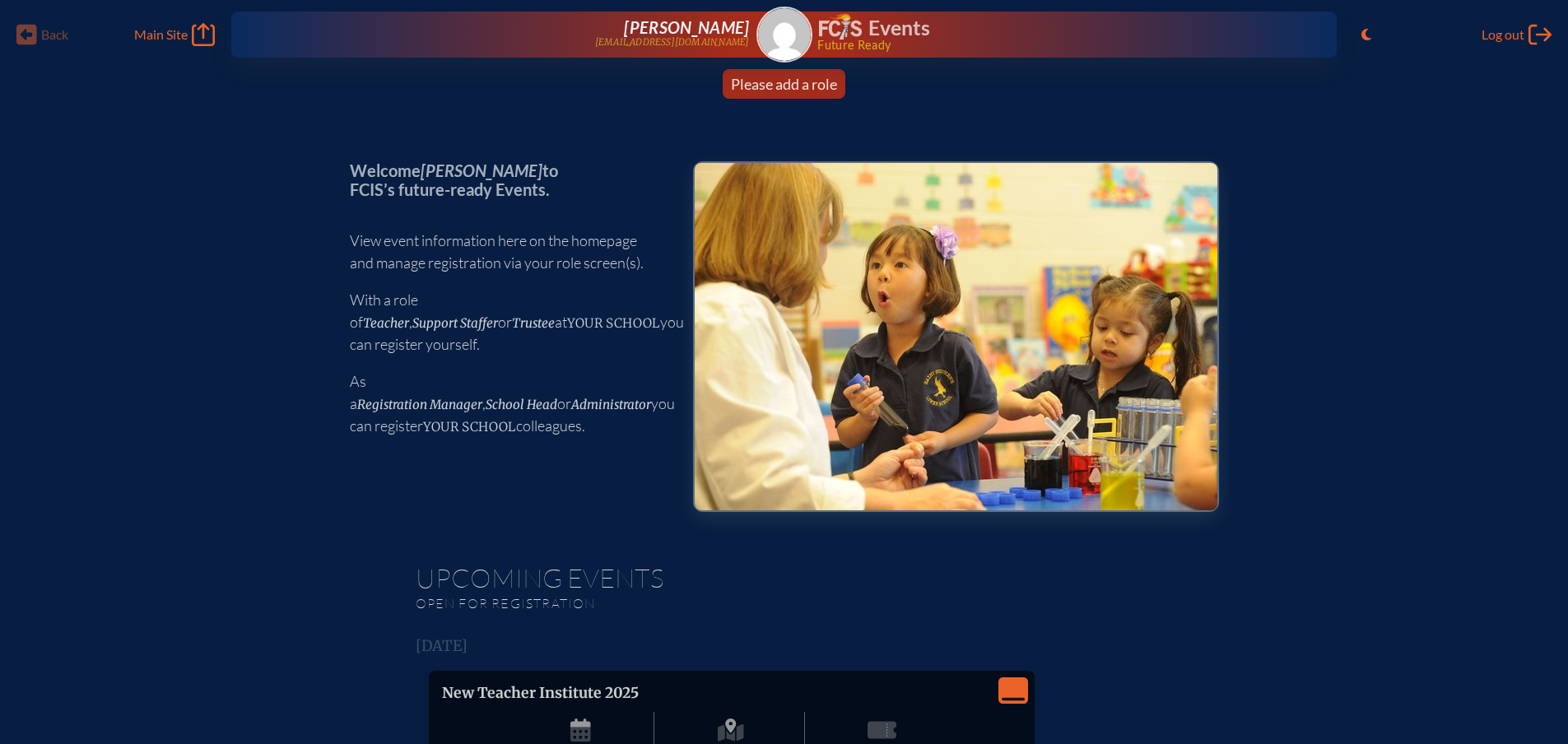
click at [786, 39] on img at bounding box center [784, 35] width 53 height 53
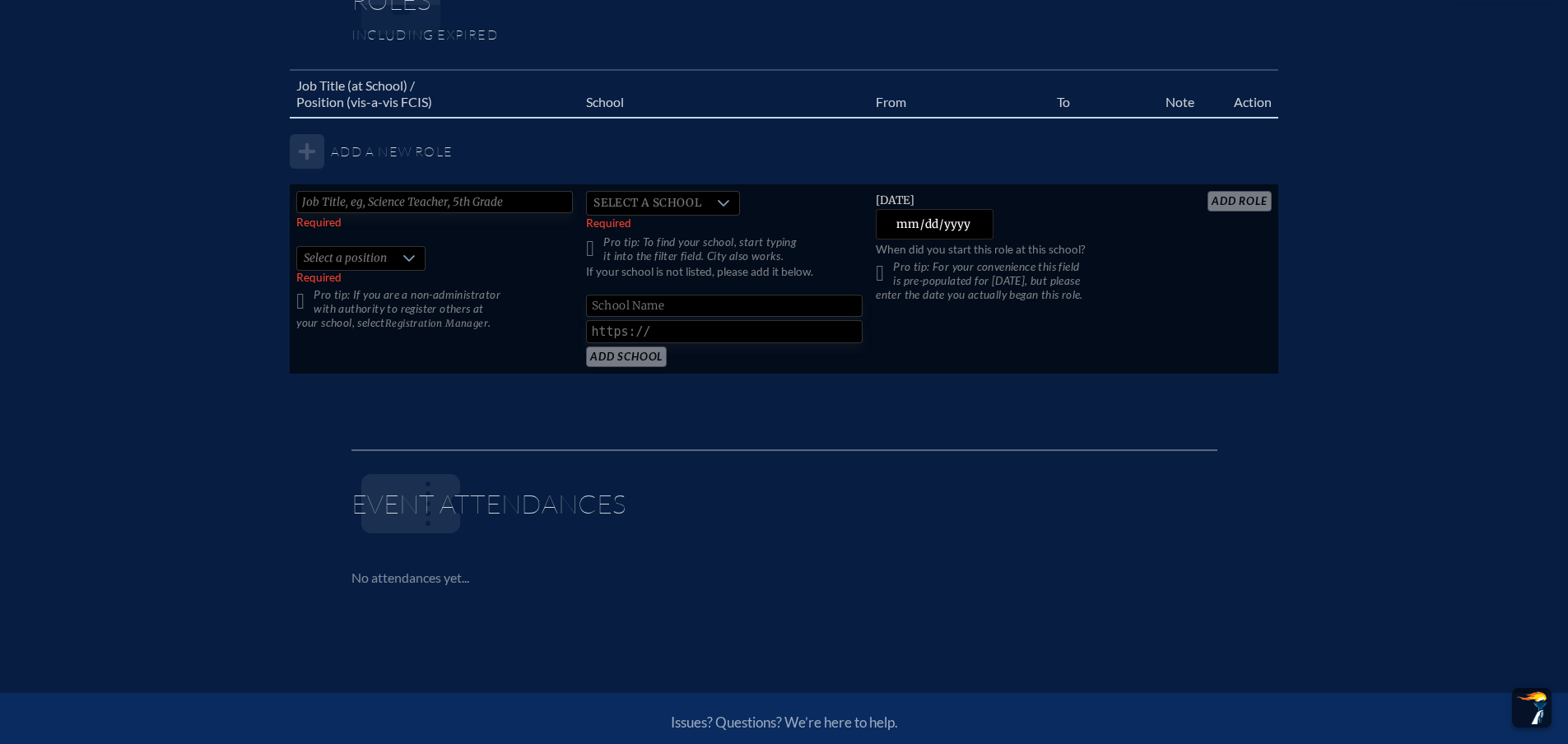
scroll to position [905, 0]
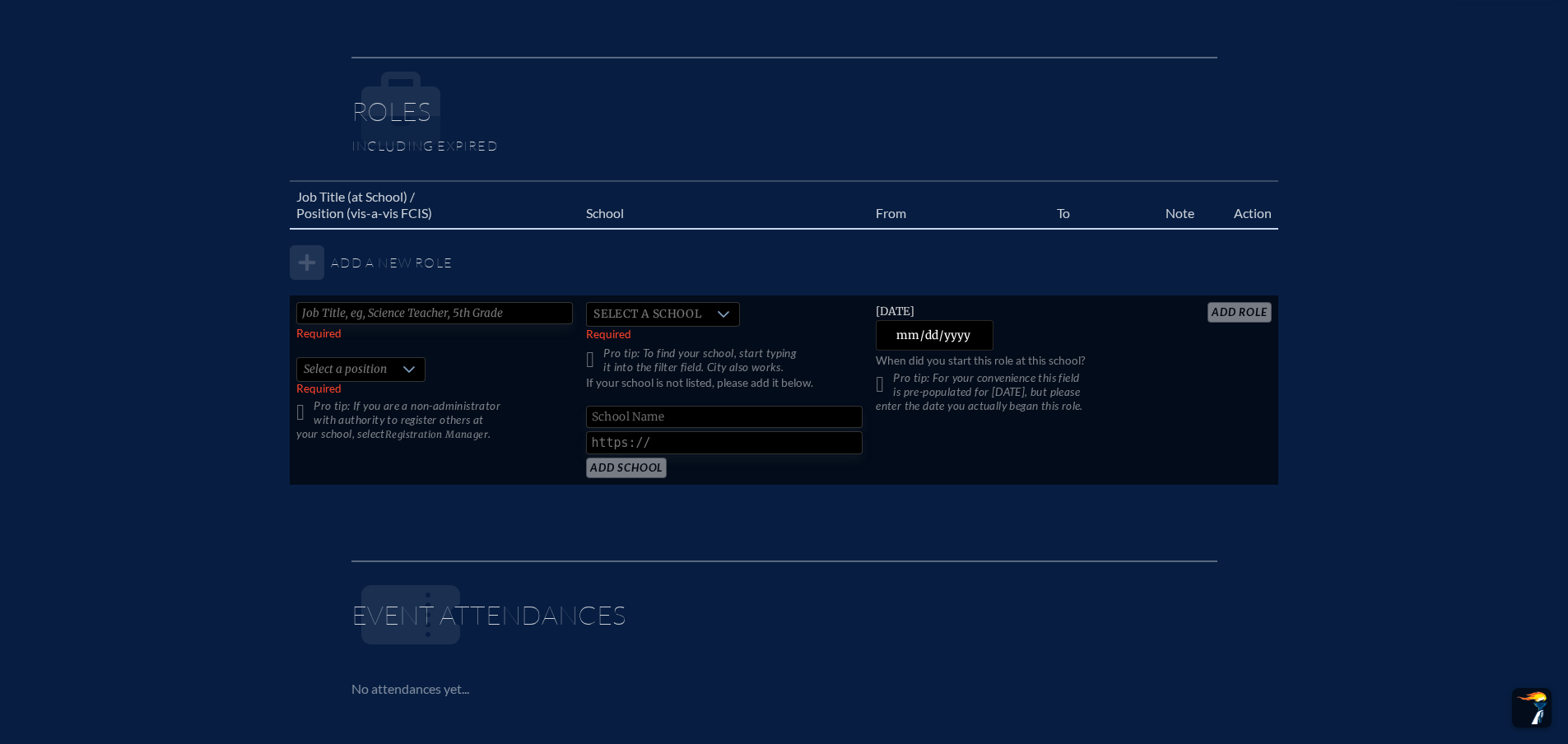
click at [500, 318] on input "text" at bounding box center [434, 312] width 276 height 22
click at [647, 316] on span "Select a school" at bounding box center [647, 313] width 121 height 23
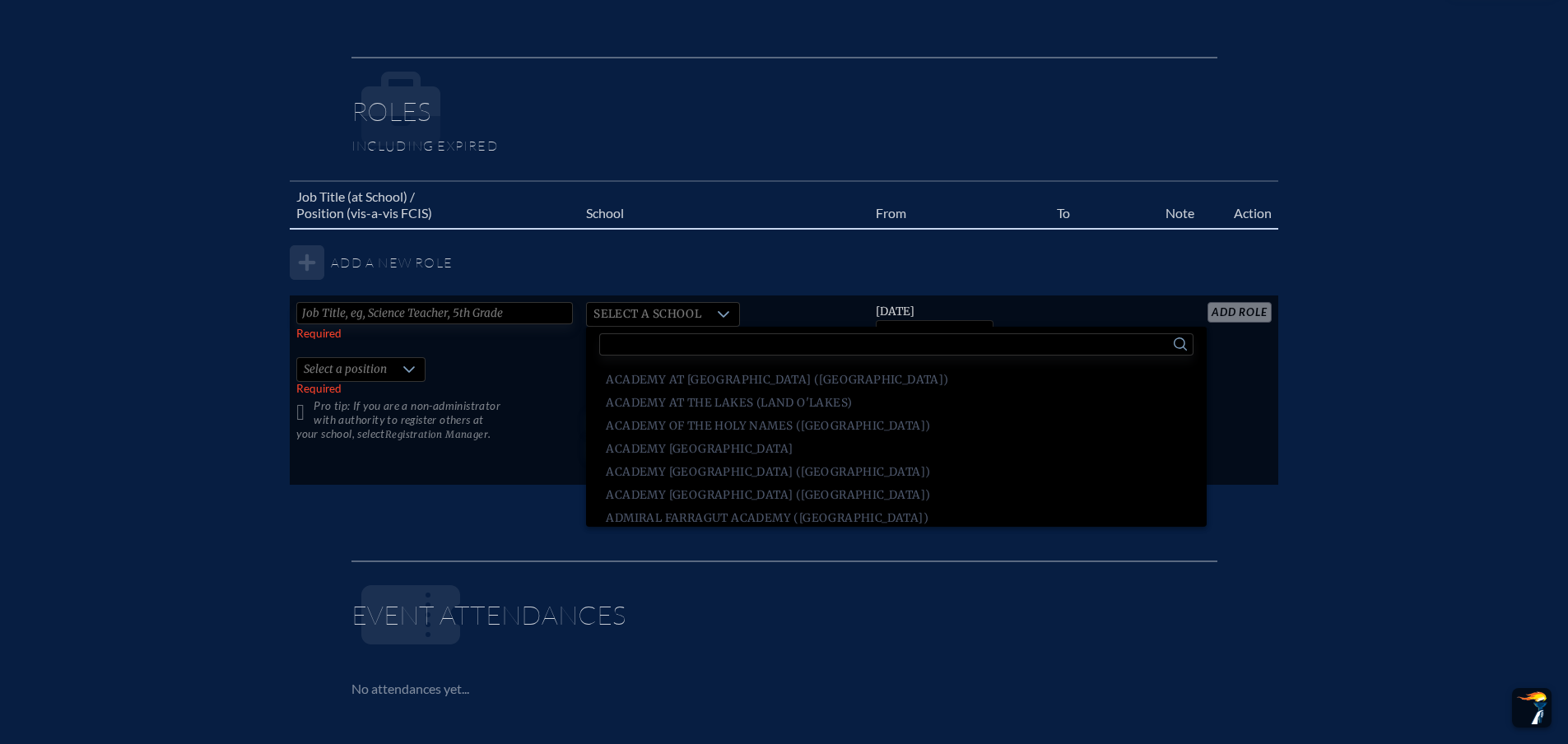
click at [571, 320] on input "text" at bounding box center [434, 312] width 276 height 22
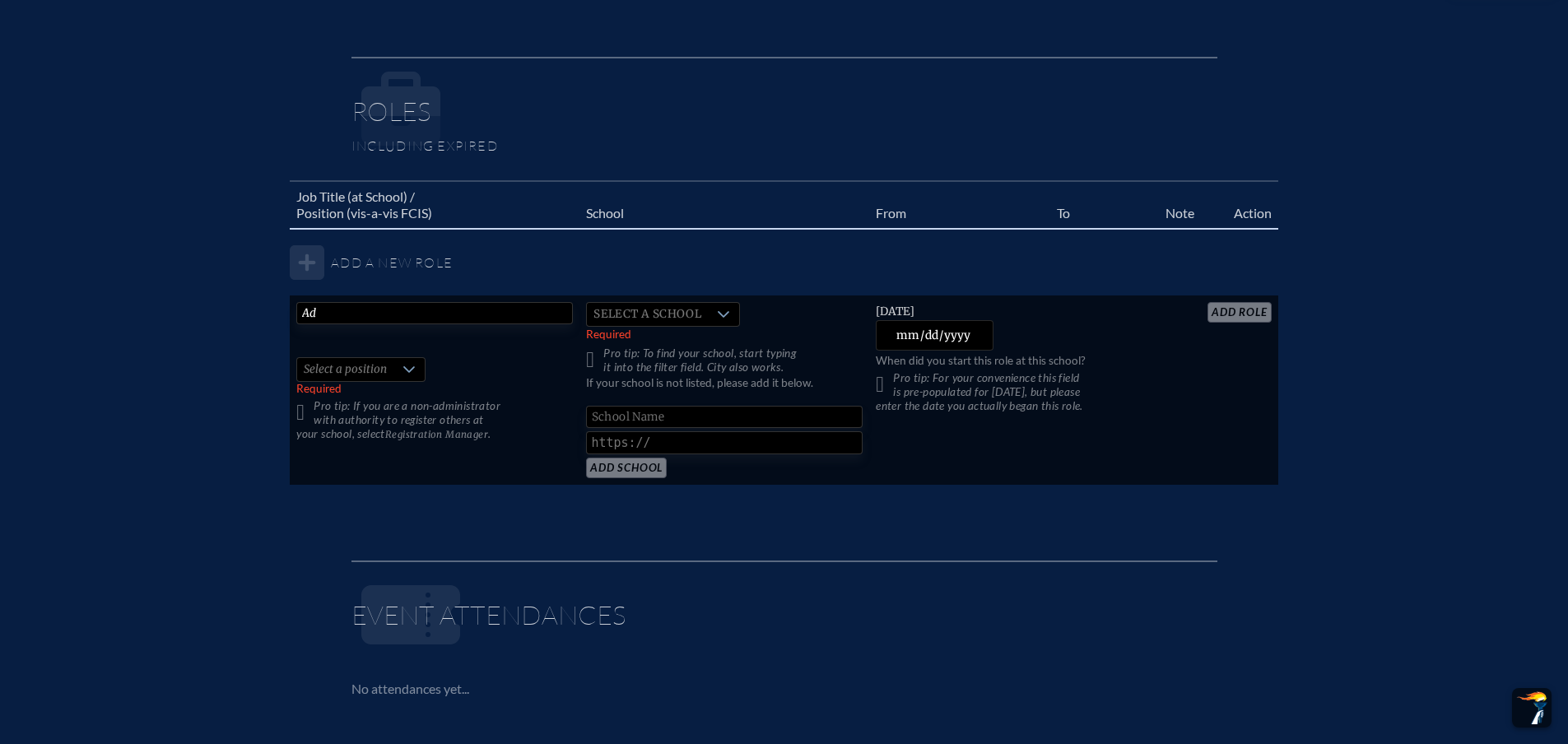
type input "A"
type input "Library Assistant"
click at [620, 307] on span "Select a school" at bounding box center [647, 313] width 121 height 23
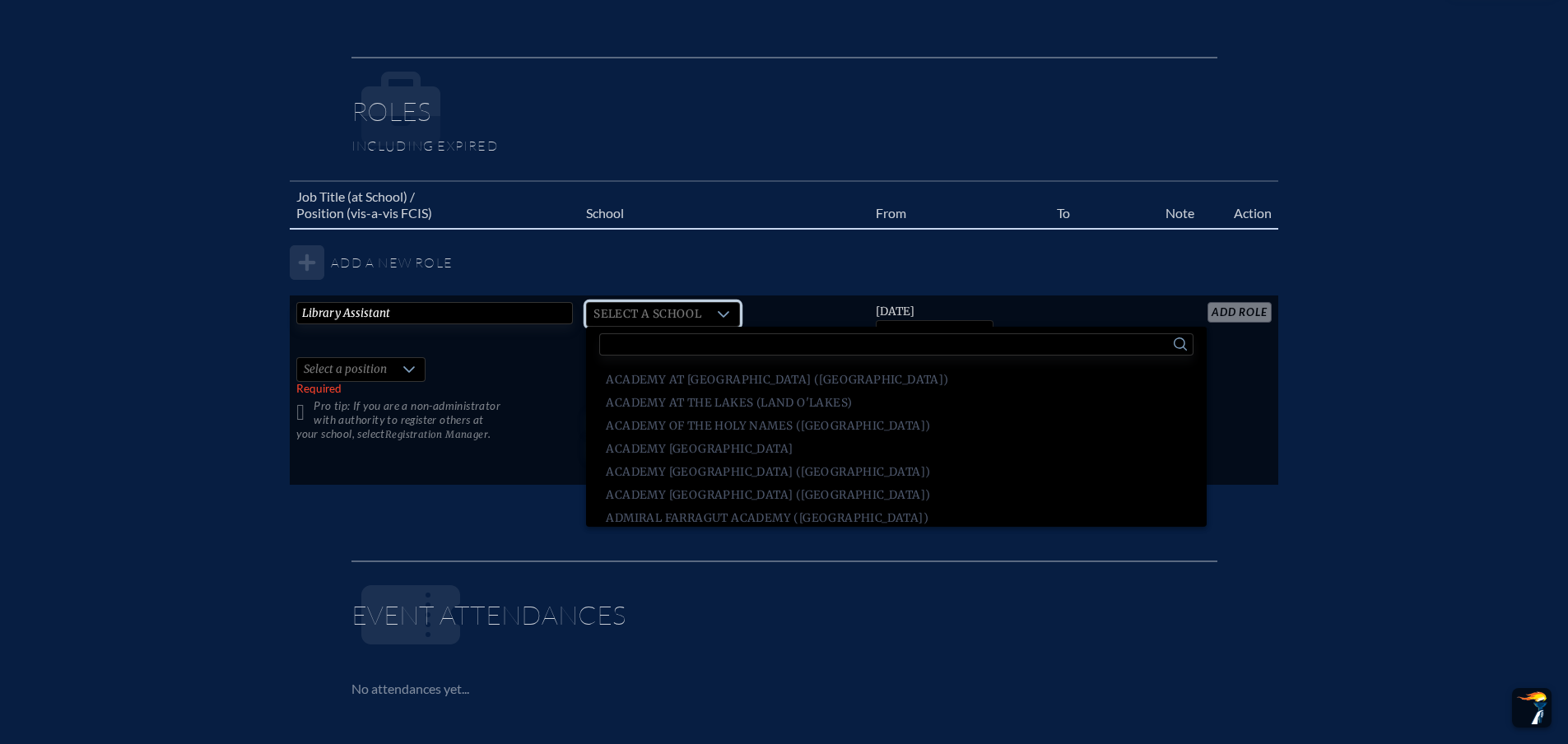
click at [686, 350] on input "text" at bounding box center [895, 344] width 594 height 22
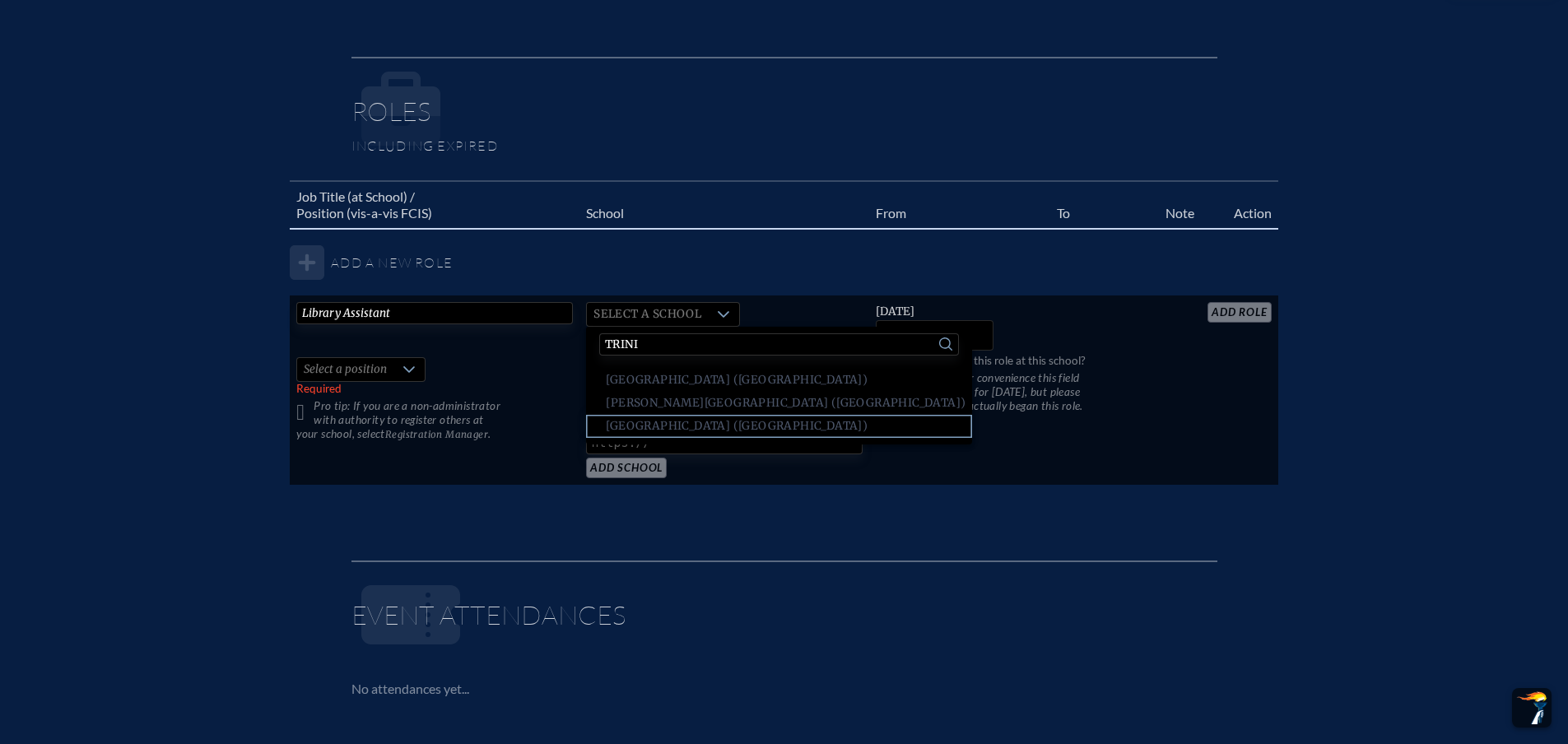
type input "trini"
click at [702, 426] on span "Trinity Preparatory School (Winter Park)" at bounding box center [736, 426] width 262 height 16
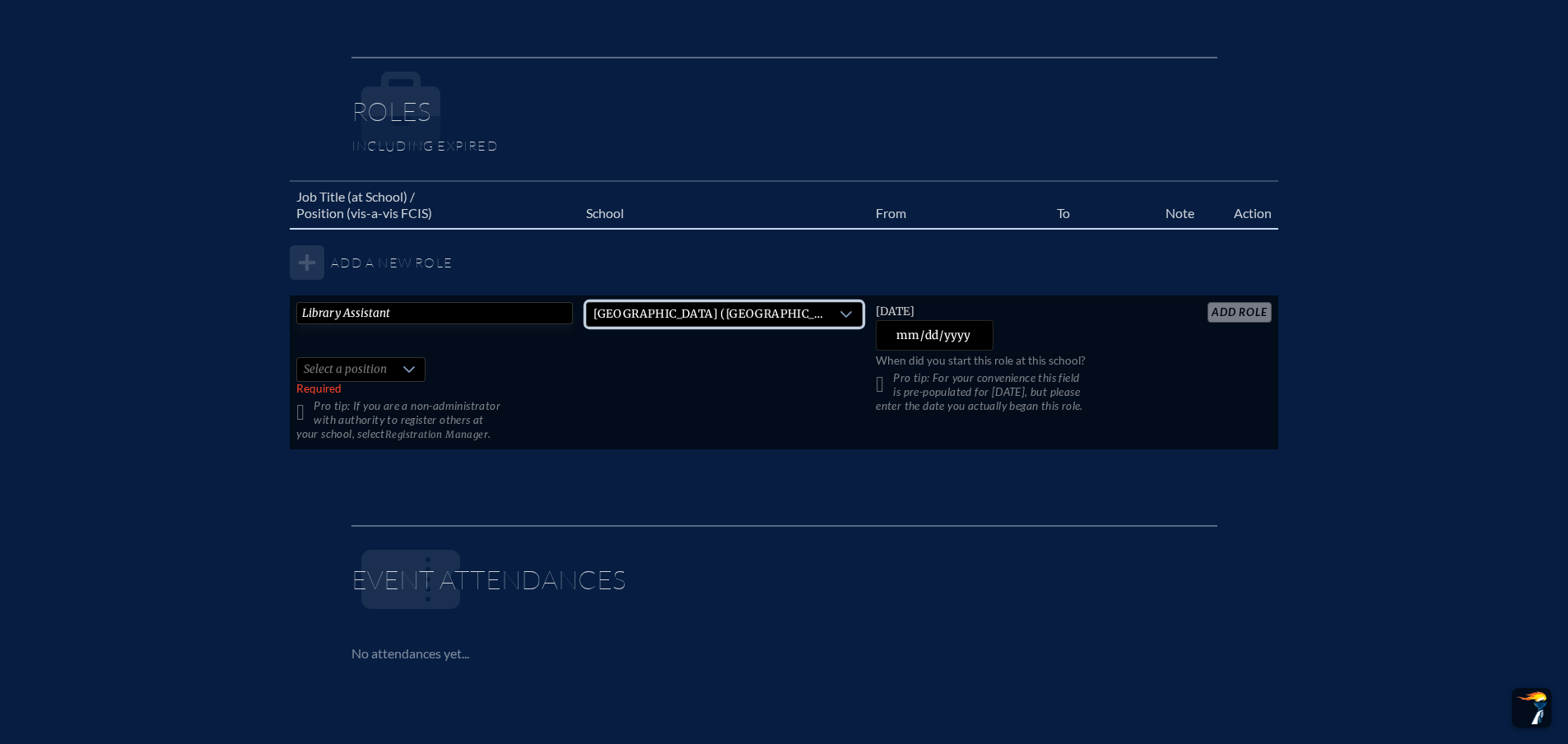
click at [411, 377] on div at bounding box center [409, 369] width 31 height 23
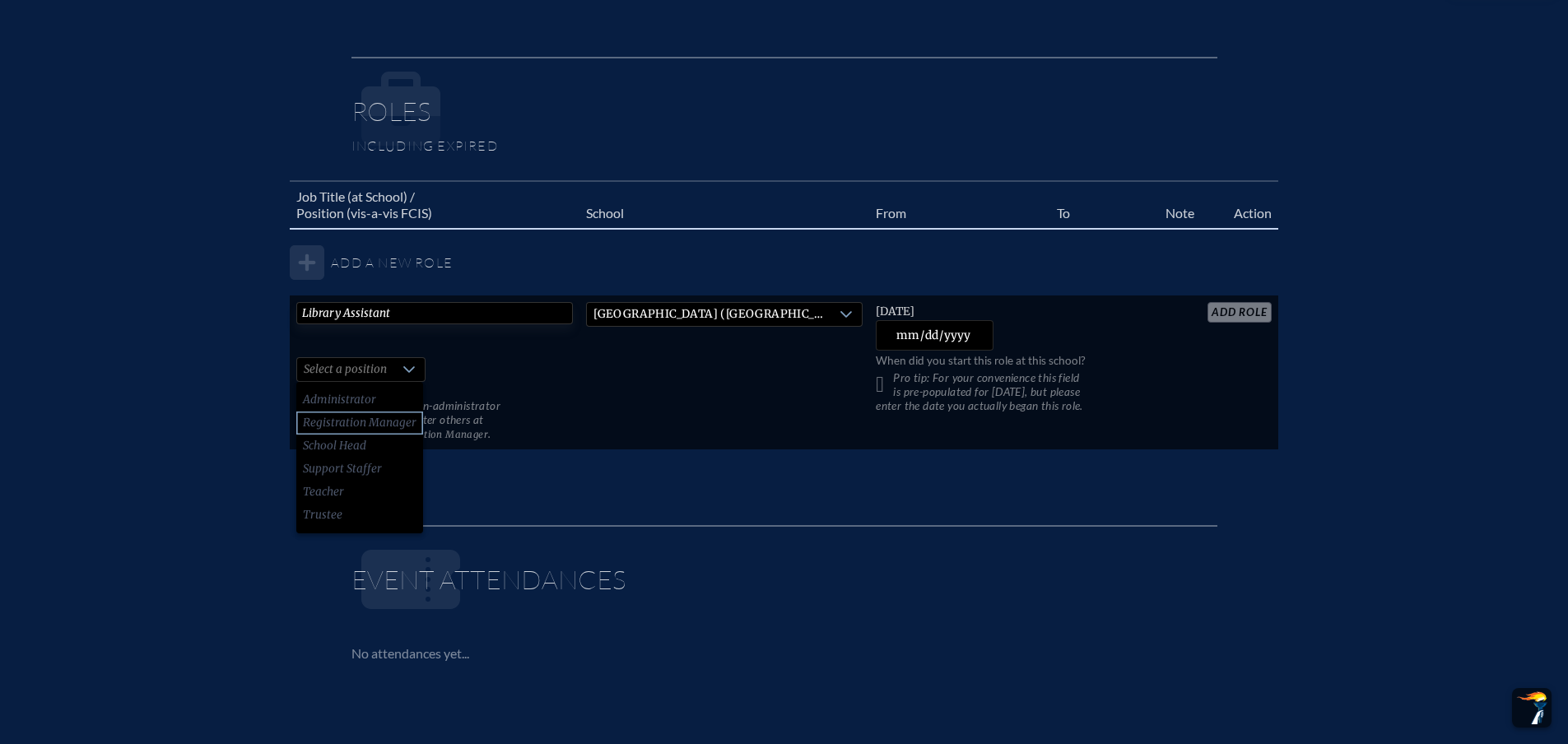
click at [394, 422] on span "Registration Manager" at bounding box center [359, 422] width 114 height 16
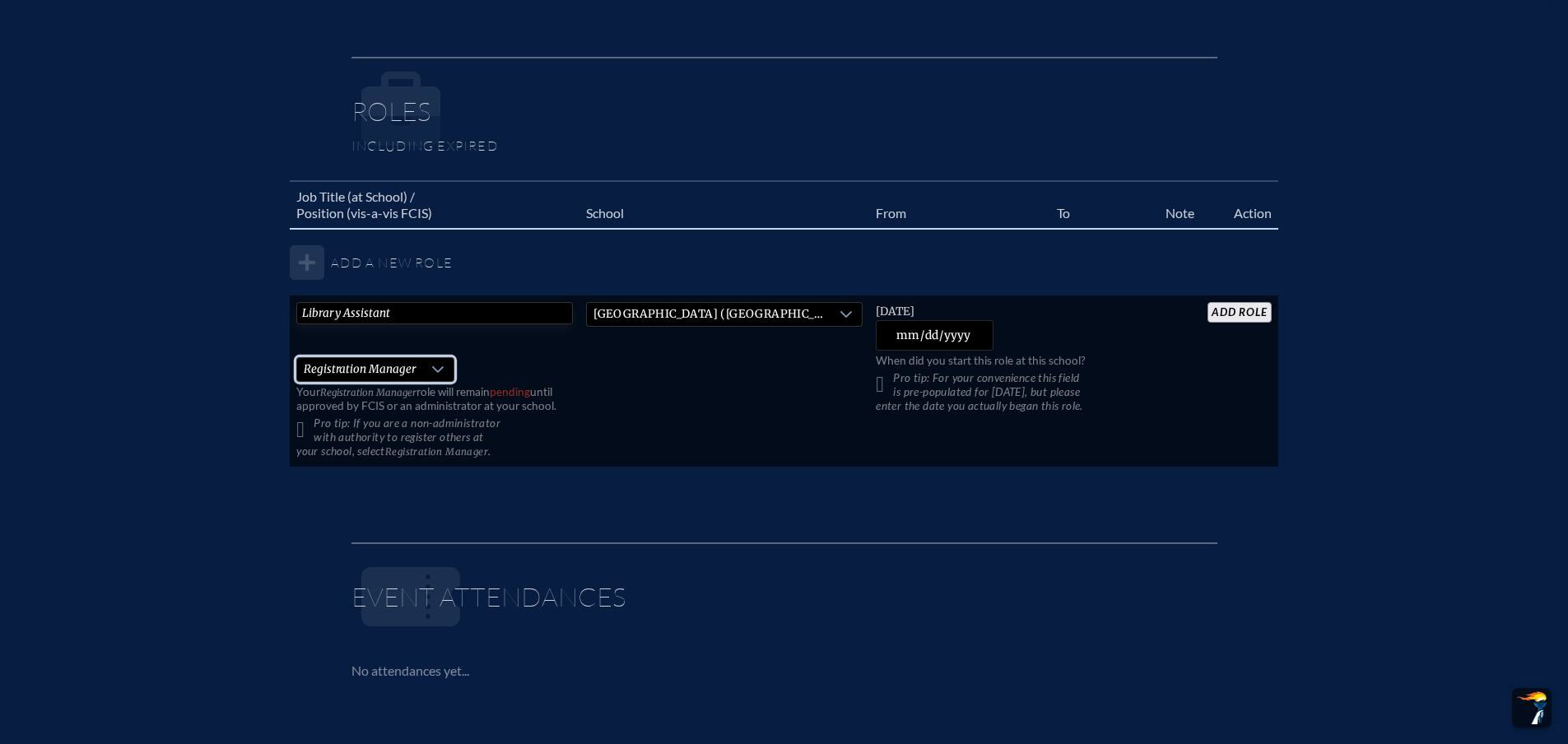
click at [1225, 313] on input "add Role" at bounding box center [1239, 312] width 64 height 21
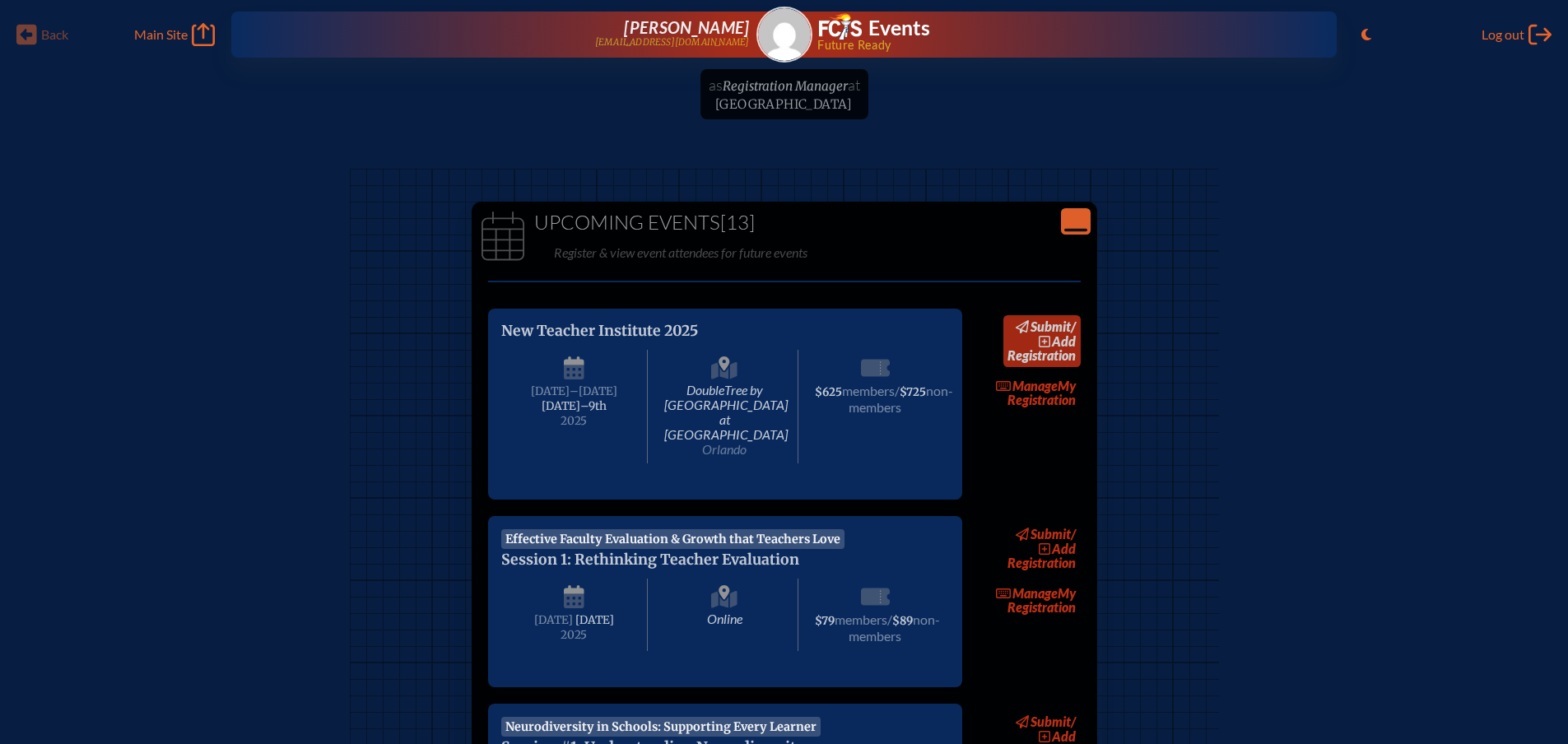
click at [1061, 359] on link "submit / add Registration" at bounding box center [1042, 341] width 77 height 52
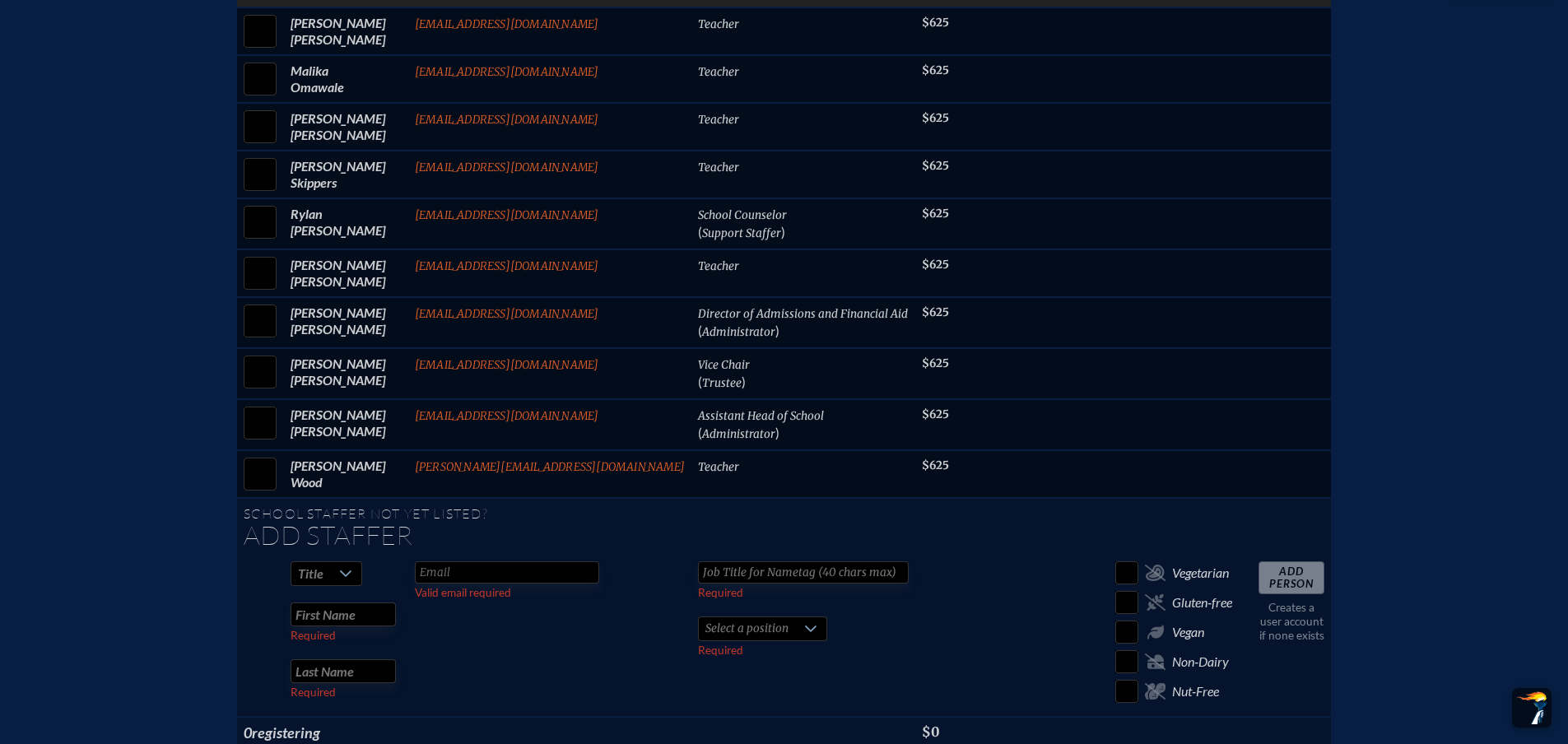
scroll to position [1810, 0]
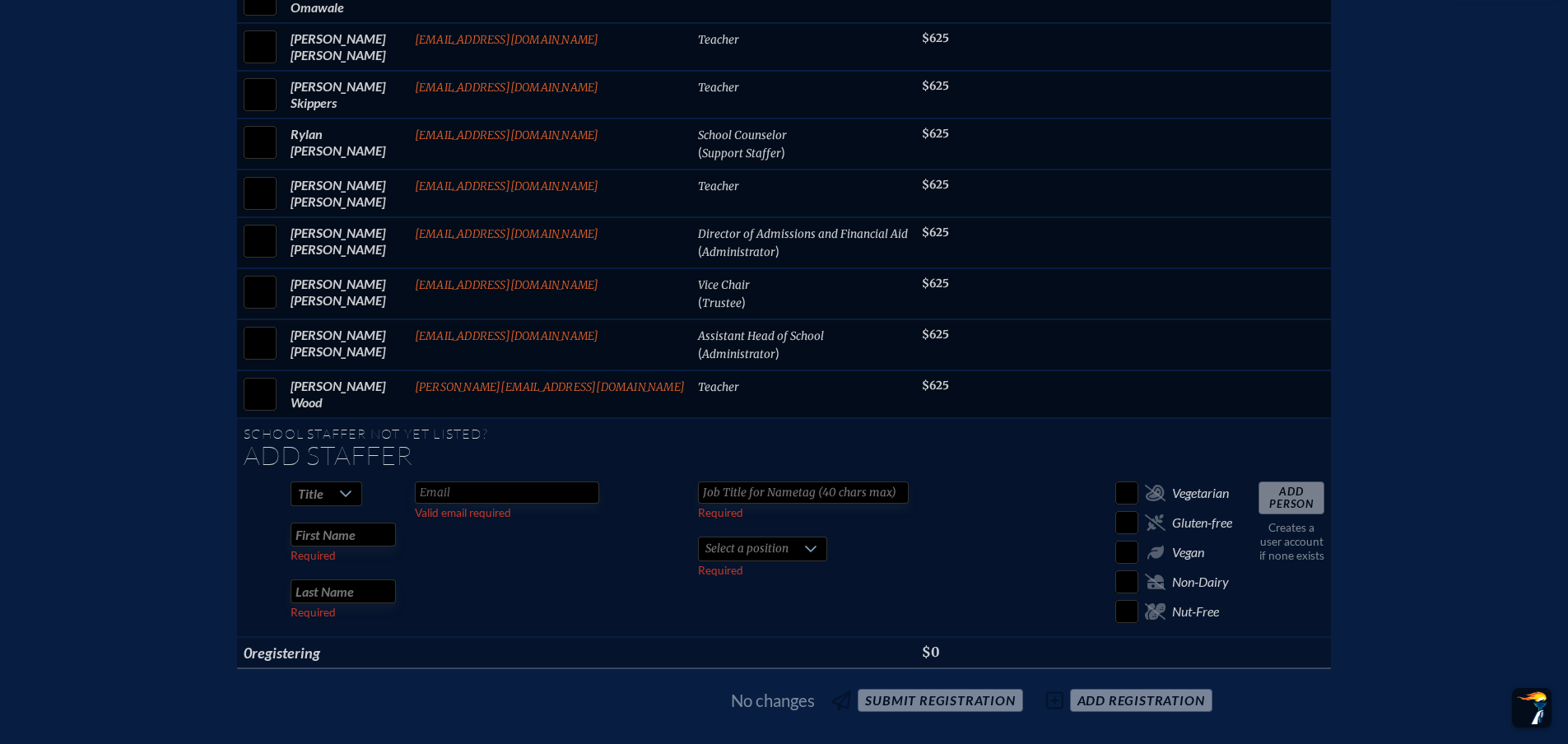
click at [362, 484] on div at bounding box center [345, 493] width 31 height 23
click at [361, 574] on li "Ms." at bounding box center [369, 578] width 71 height 23
click at [390, 524] on input "text" at bounding box center [344, 534] width 105 height 24
type input "Kendra"
click at [374, 580] on input "text" at bounding box center [344, 591] width 105 height 24
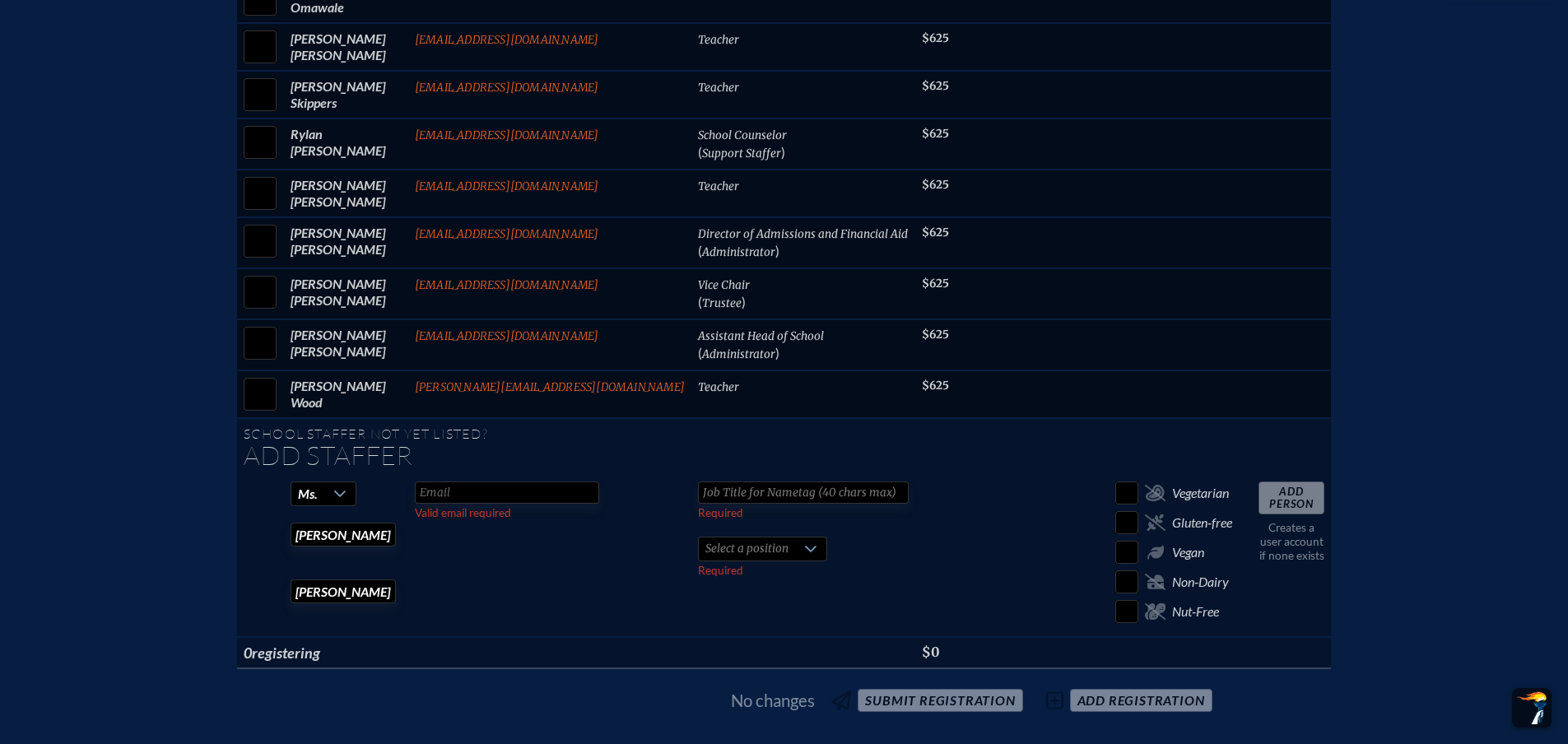
type input "Payne"
click at [723, 536] on div "Select a position" at bounding box center [763, 548] width 129 height 25
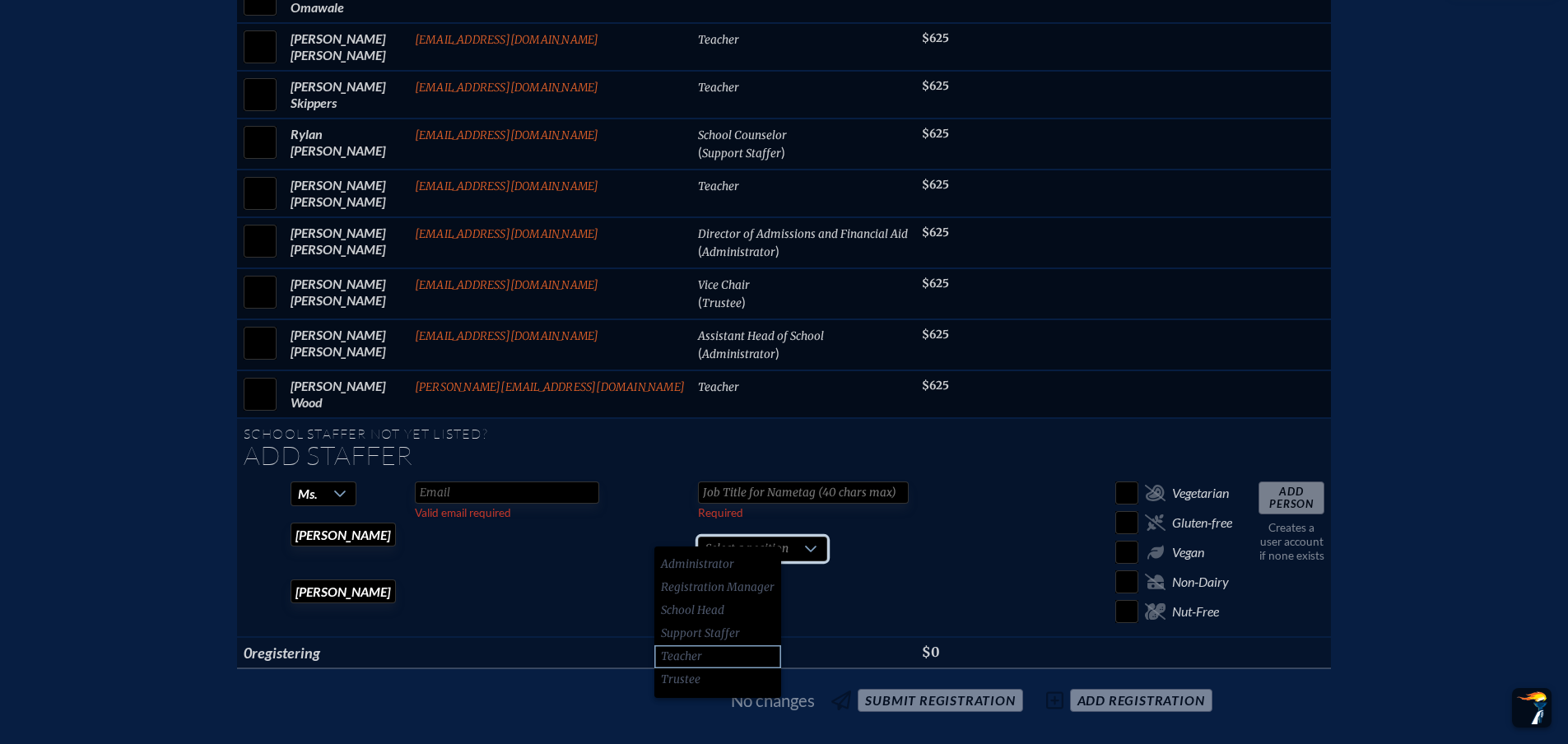
click at [713, 649] on li "Teacher" at bounding box center [717, 656] width 126 height 23
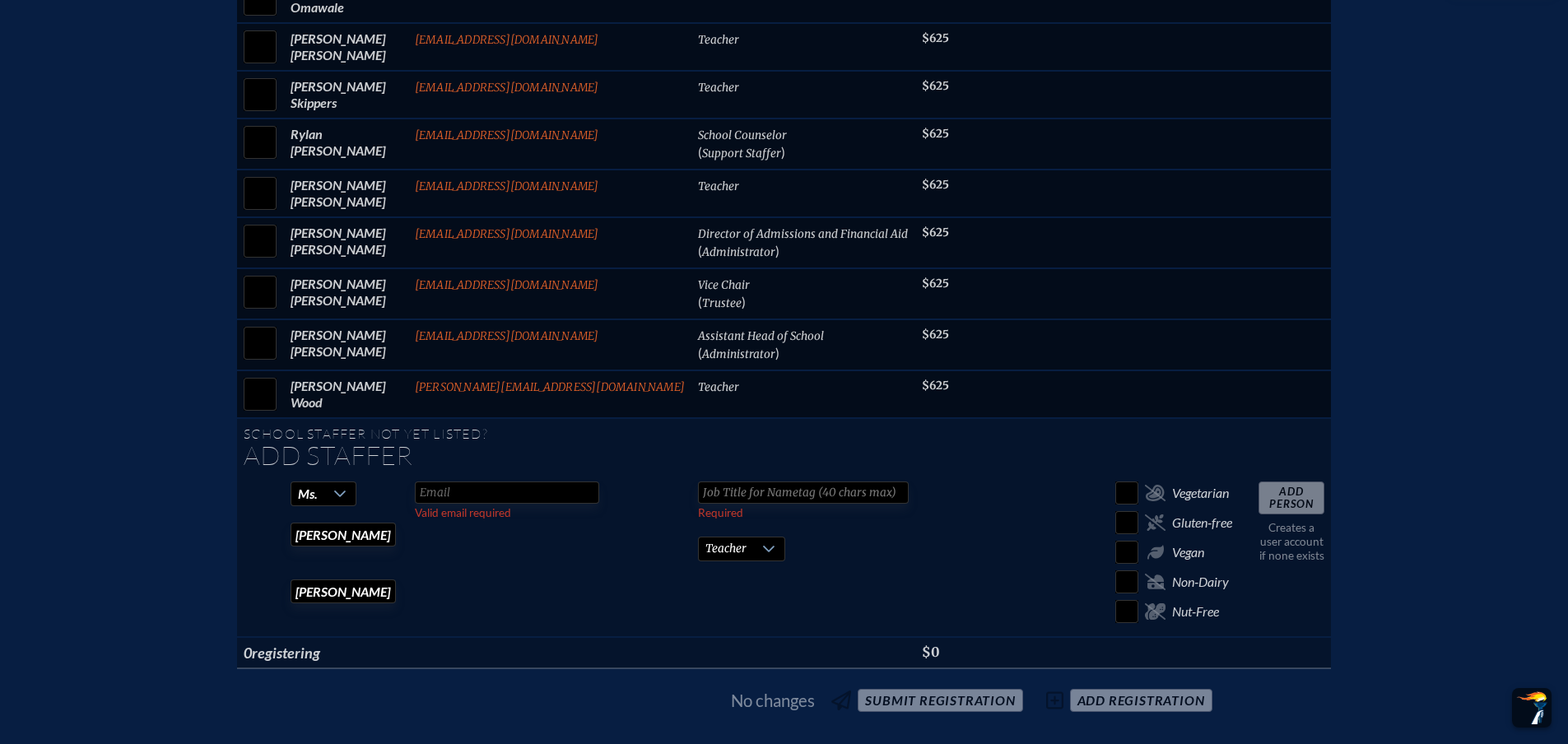
click at [739, 481] on input "text" at bounding box center [804, 492] width 211 height 22
type input "English Teacher"
click at [538, 483] on input "text" at bounding box center [506, 492] width 185 height 22
type input "paynek@trinityprep.org"
click at [1259, 482] on input "Add Person" at bounding box center [1292, 498] width 65 height 33
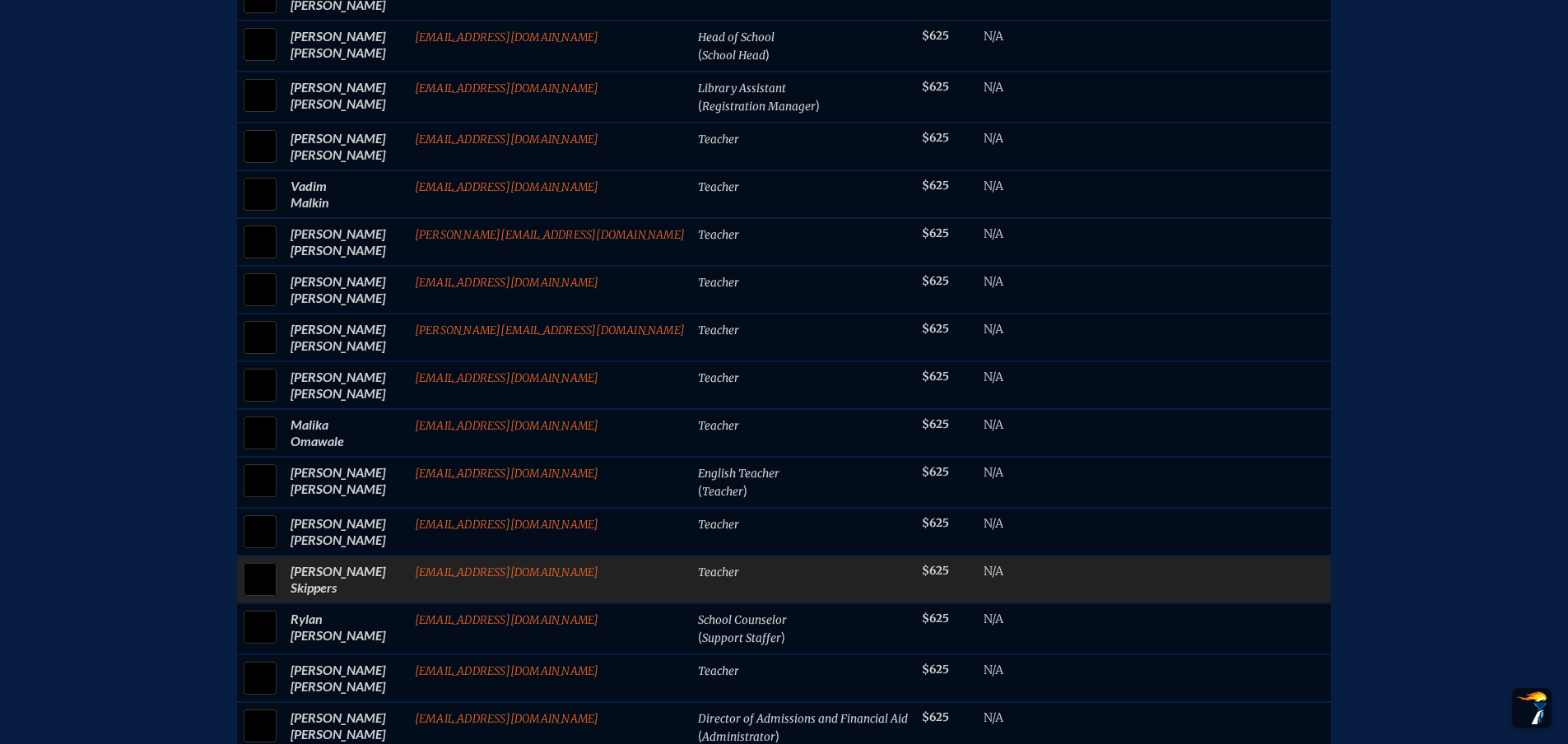
scroll to position [1398, 0]
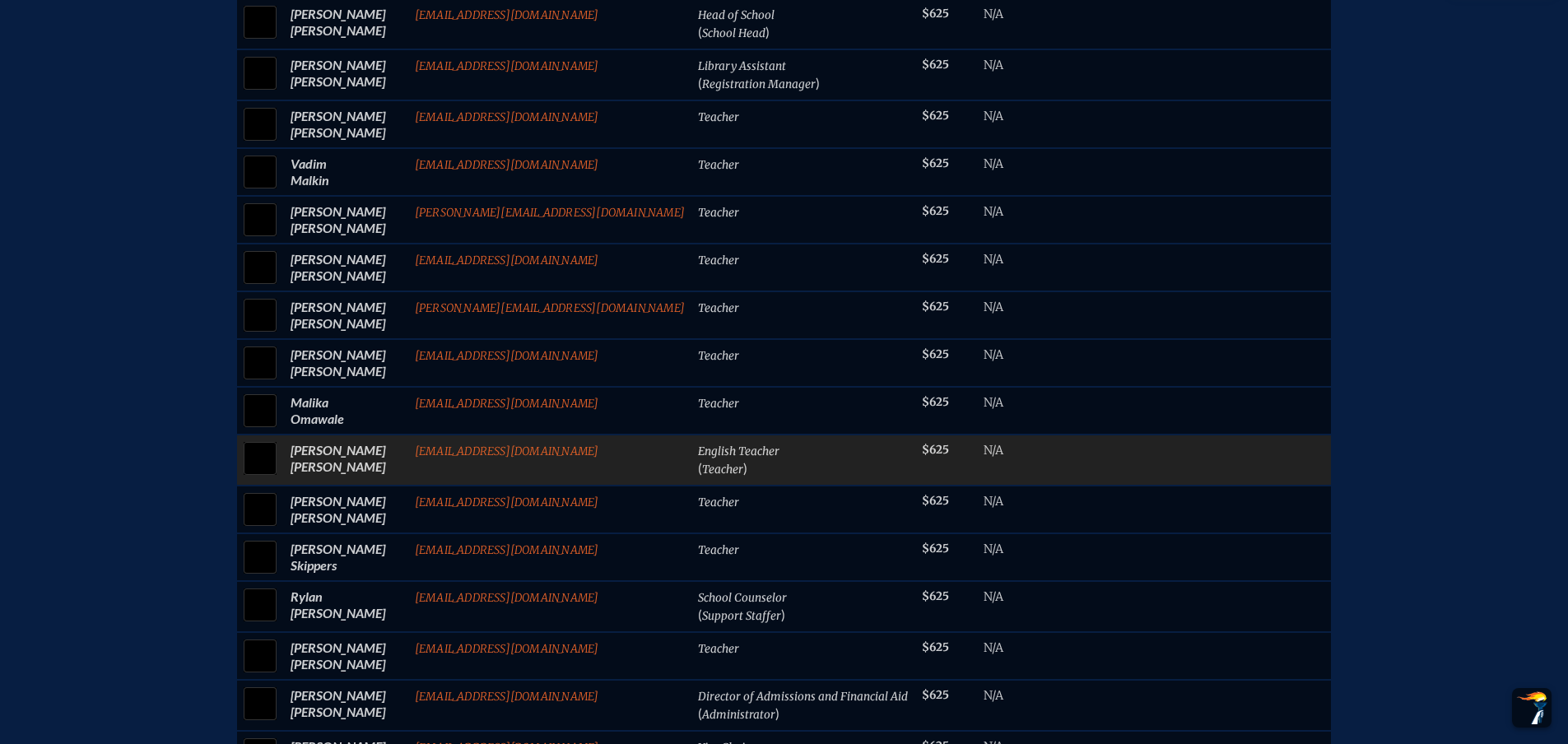
click at [281, 440] on input "checkbox" at bounding box center [260, 458] width 41 height 41
checkbox input "true"
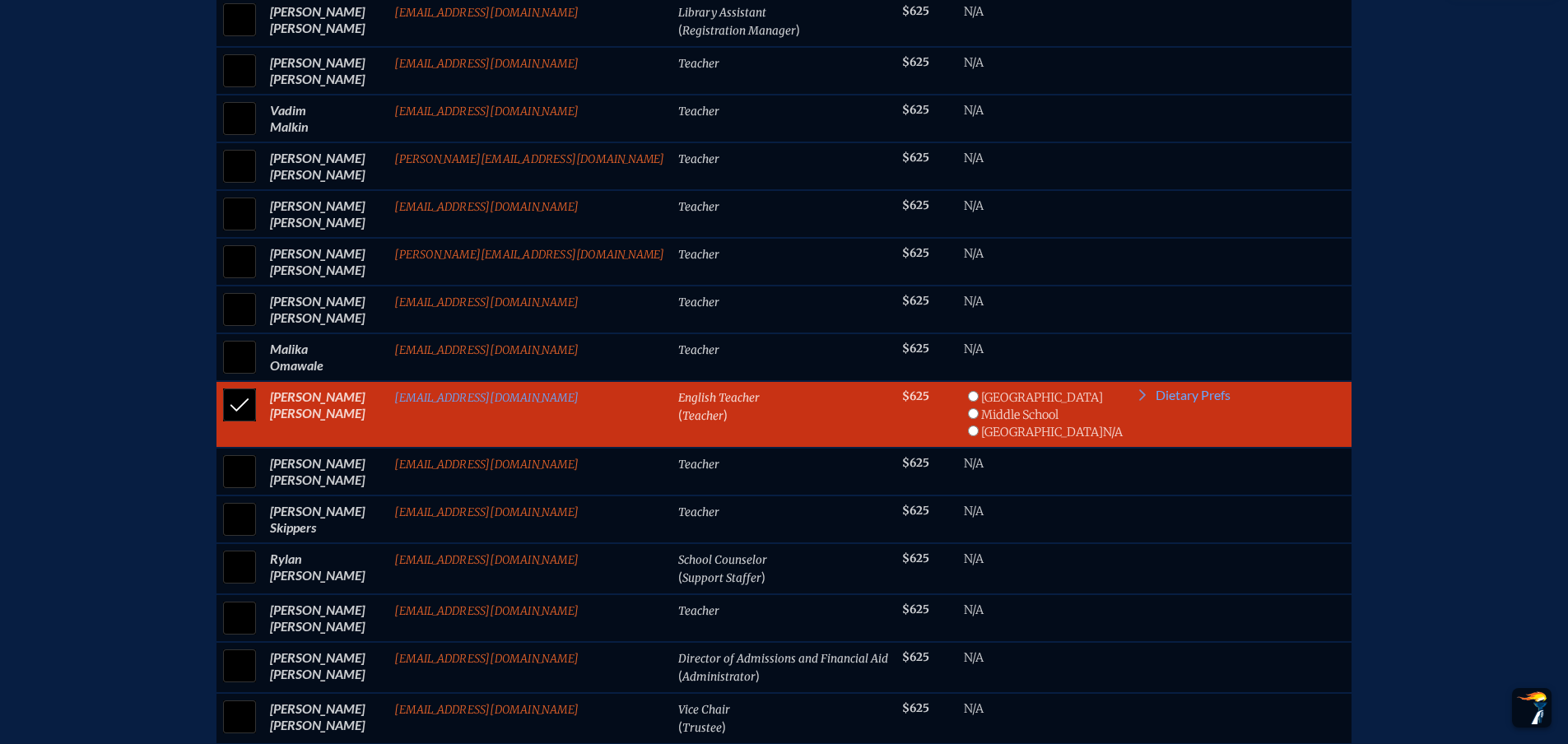
scroll to position [1481, 0]
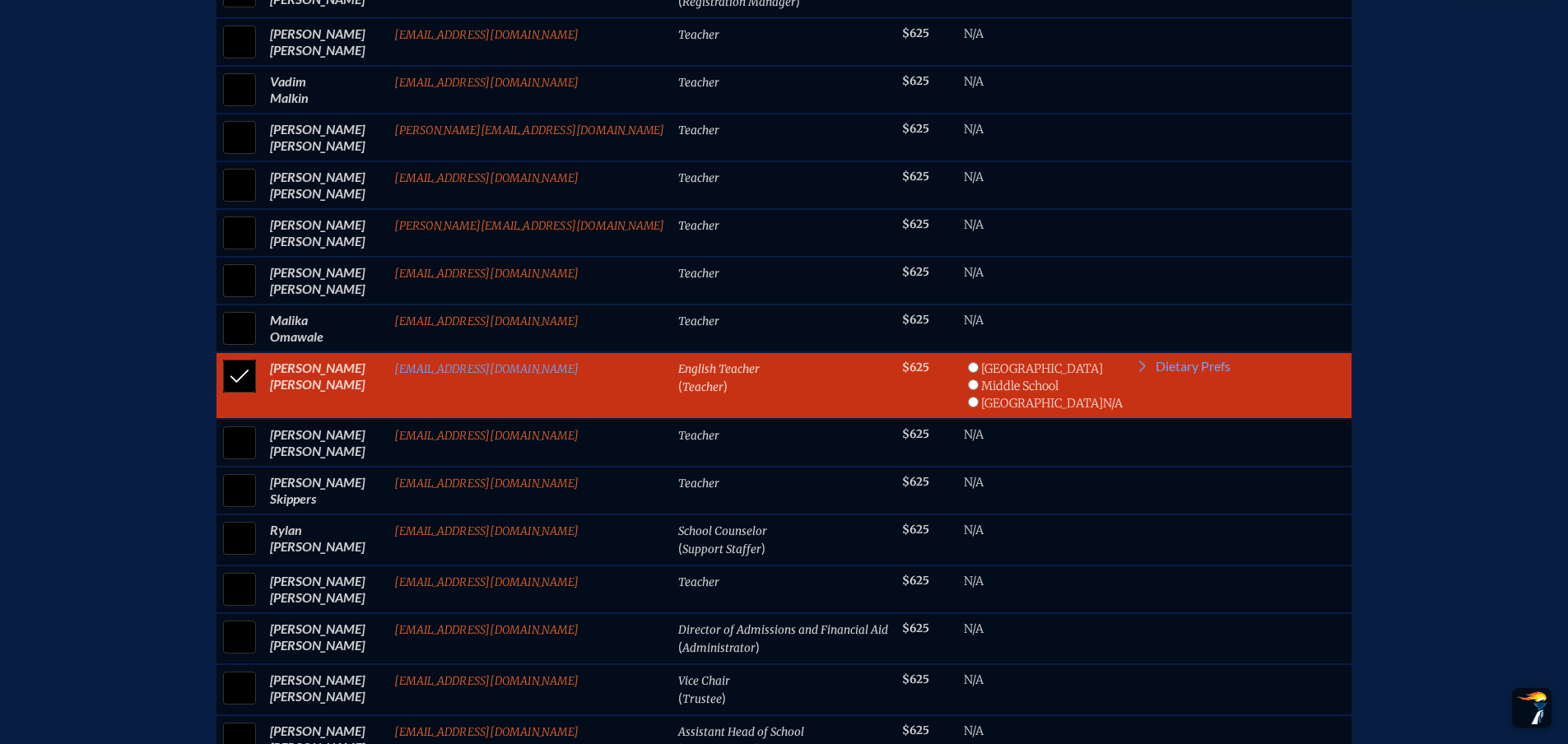
click at [968, 396] on input "radio" at bounding box center [974, 402] width 11 height 11
radio input "true"
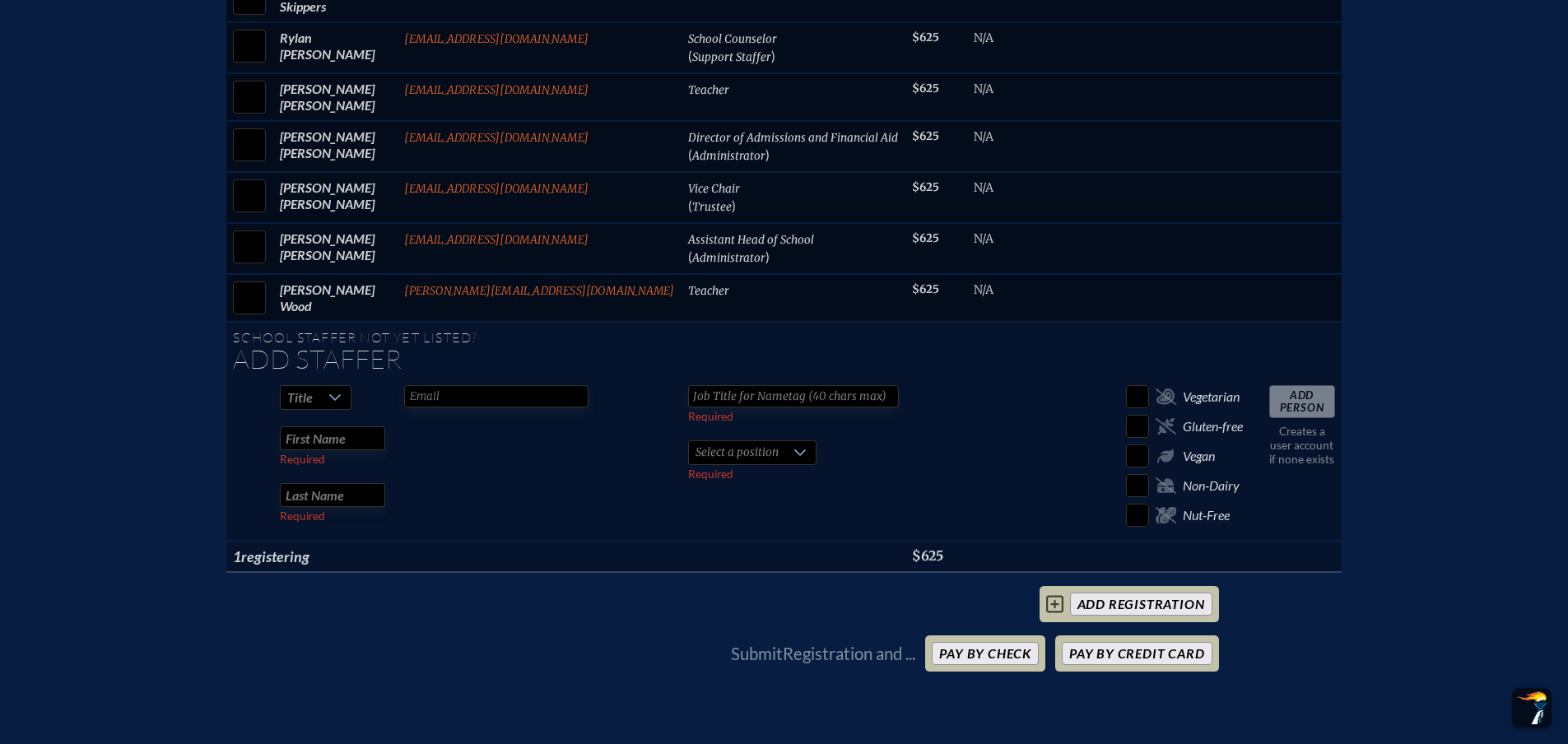
scroll to position [1974, 0]
click at [1187, 649] on button "Pay by Credit Card" at bounding box center [1136, 651] width 150 height 23
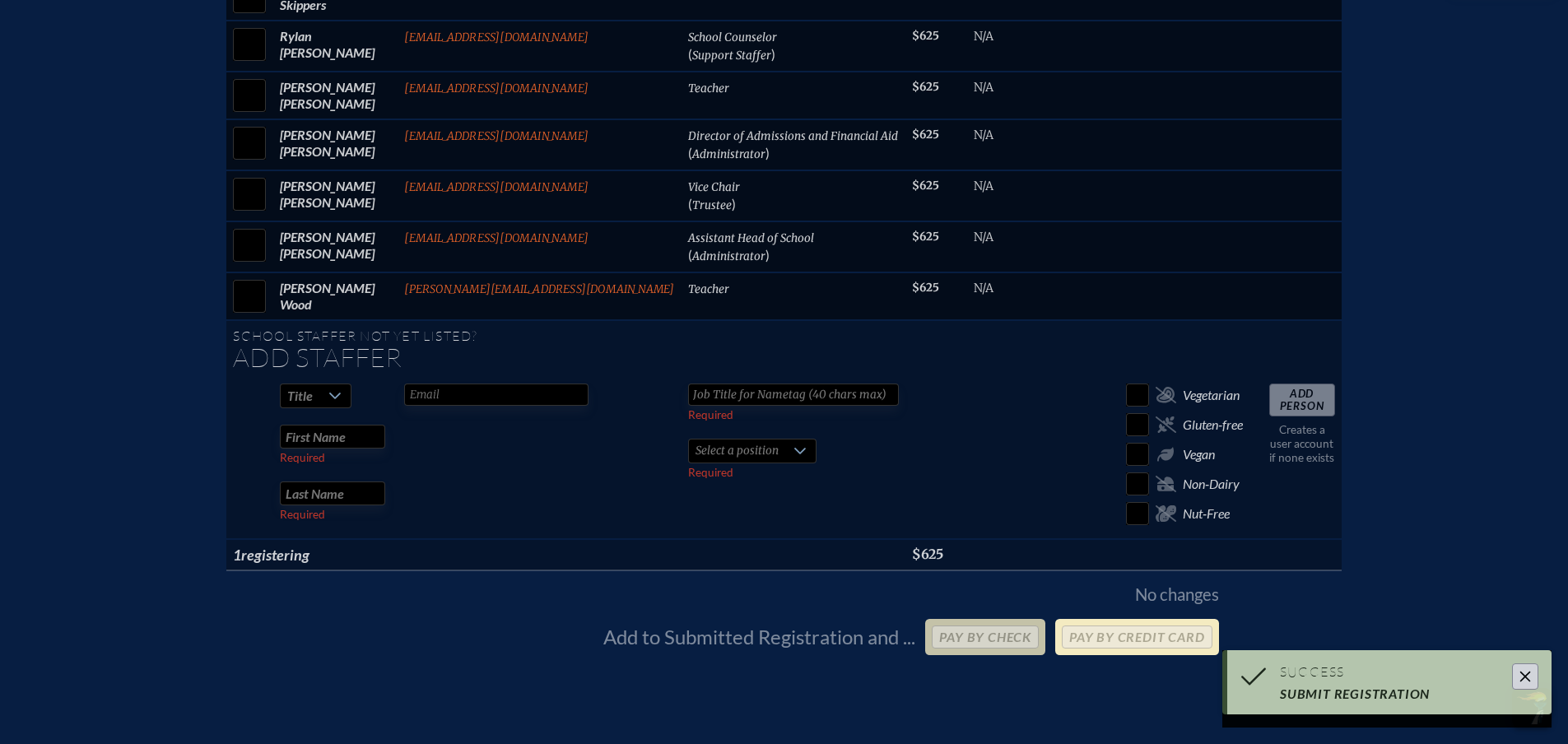
scroll to position [1959, 0]
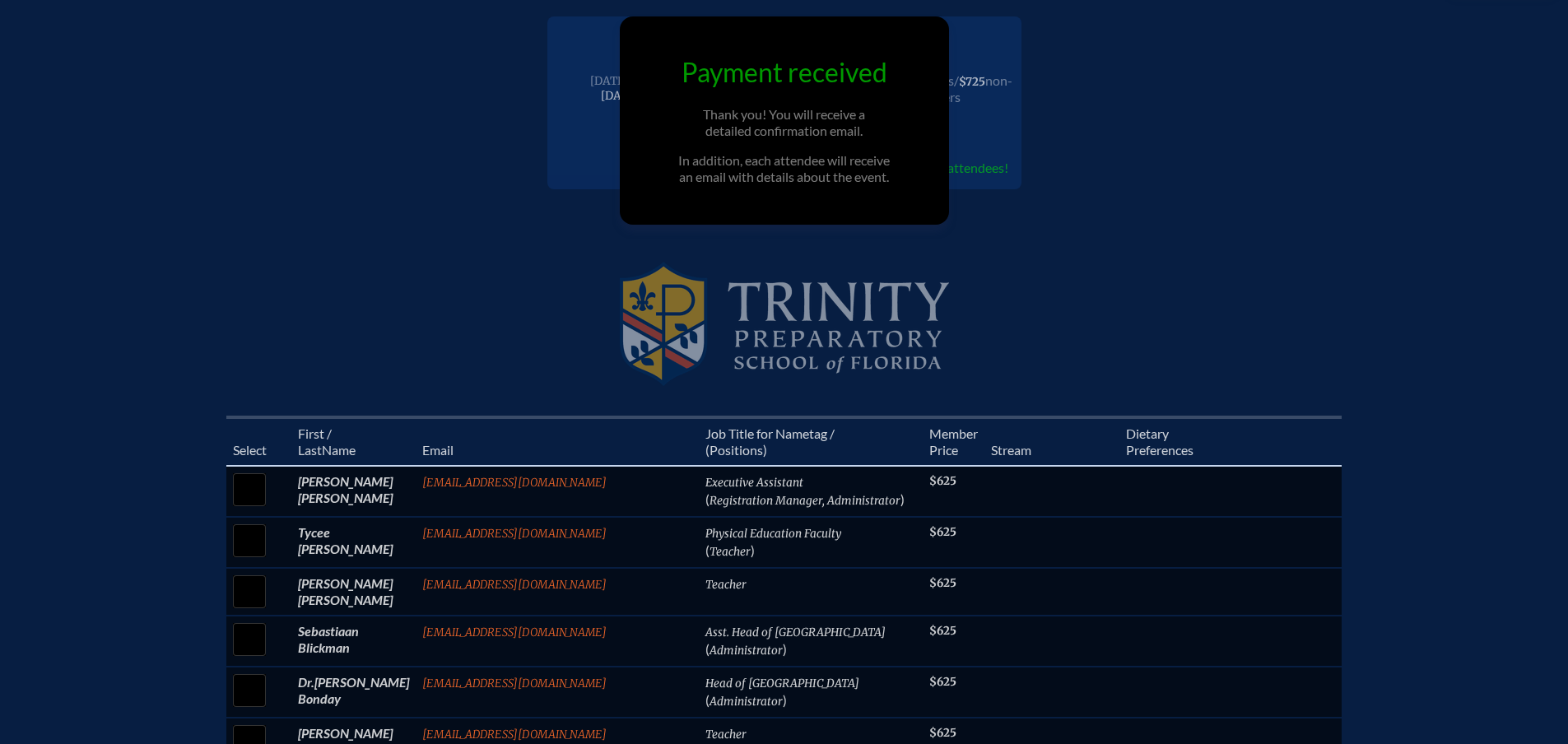
scroll to position [247, 0]
